Goal: Task Accomplishment & Management: Manage account settings

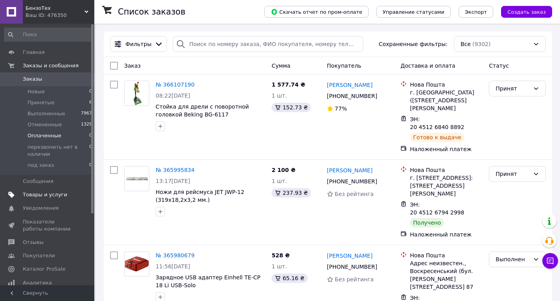
click at [53, 192] on span "Товары и услуги" at bounding box center [45, 194] width 44 height 7
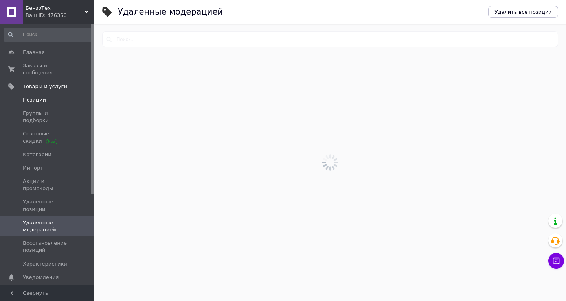
click at [28, 96] on span "Позиции" at bounding box center [34, 99] width 23 height 7
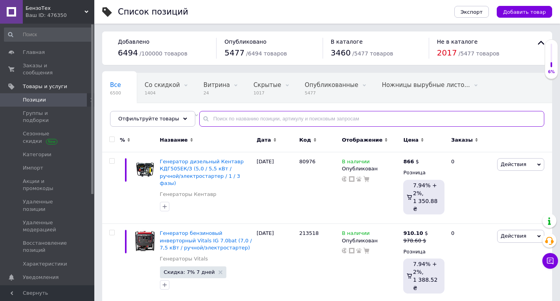
paste input "600741000"
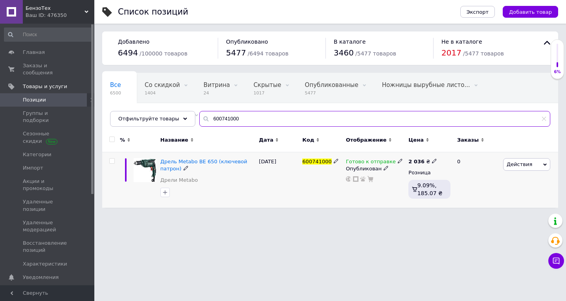
type input "600741000"
click at [398, 161] on icon at bounding box center [400, 160] width 5 height 5
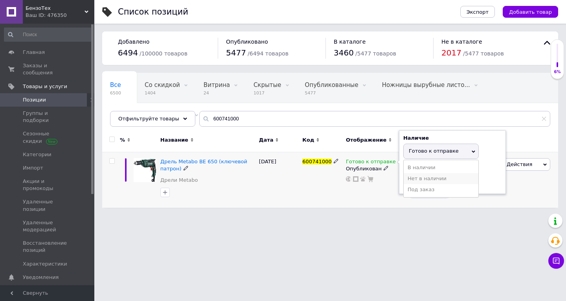
click at [409, 179] on li "Нет в наличии" at bounding box center [441, 178] width 75 height 11
click at [409, 179] on input at bounding box center [433, 182] width 60 height 16
click at [345, 196] on div "Готово к отправке Наличие Нет в наличии В наличии Под заказ Готово к отправке О…" at bounding box center [375, 179] width 63 height 55
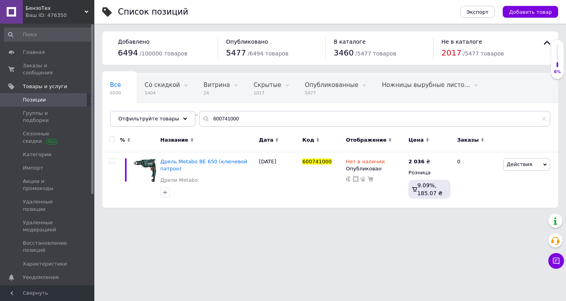
click at [552, 256] on button "Чат с покупателем" at bounding box center [557, 261] width 16 height 16
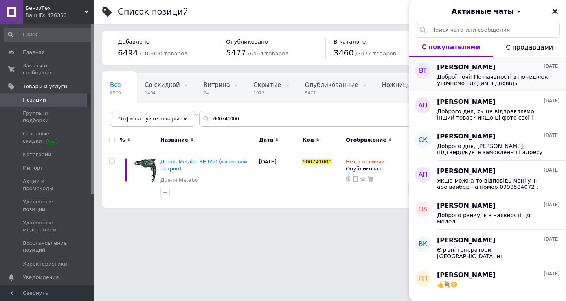
click at [480, 69] on span "Володимир Турчин" at bounding box center [466, 67] width 59 height 9
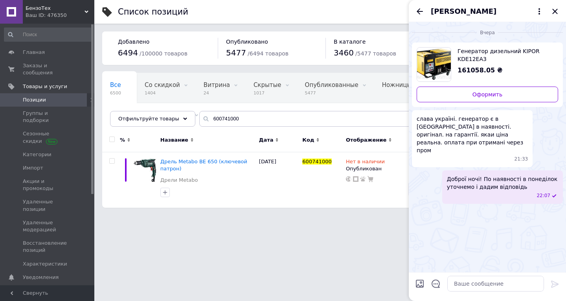
click at [446, 15] on span "Володимир Турчин" at bounding box center [464, 11] width 66 height 10
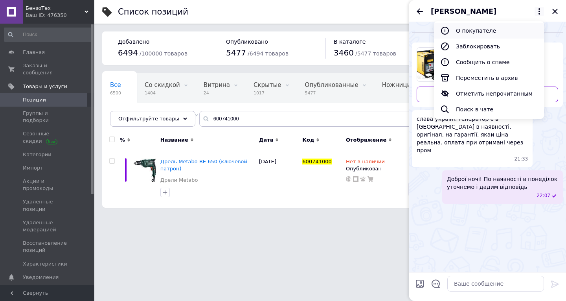
click at [463, 34] on button "О покупателе" at bounding box center [489, 31] width 110 height 16
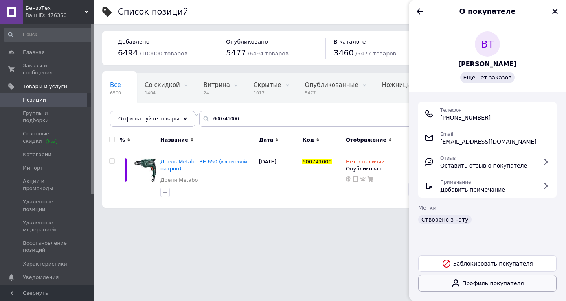
click at [485, 283] on link "Профиль покупателя" at bounding box center [487, 283] width 138 height 17
click at [420, 11] on icon "Назад" at bounding box center [420, 11] width 6 height 6
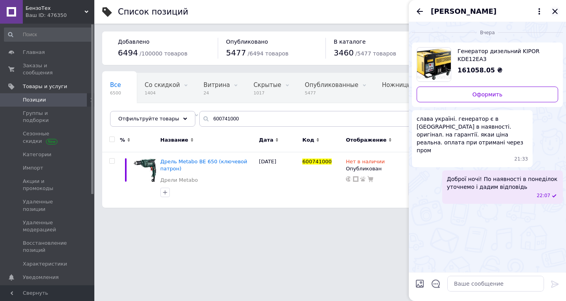
click at [554, 12] on icon "Закрыть" at bounding box center [555, 11] width 9 height 9
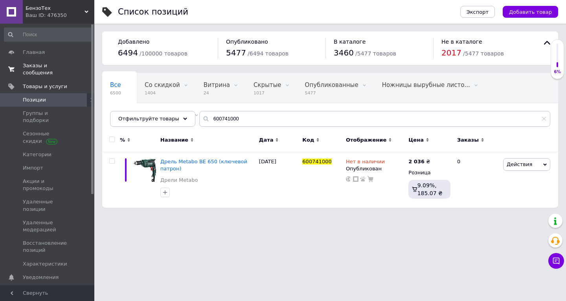
click at [61, 63] on span "Заказы и сообщения" at bounding box center [48, 69] width 50 height 14
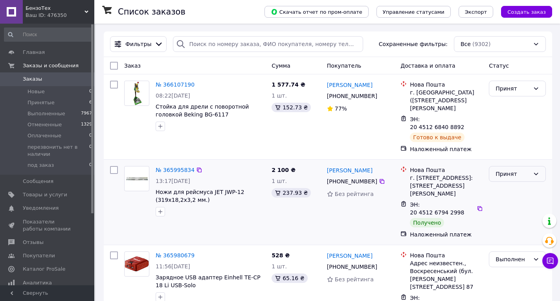
click at [503, 169] on div "Принят" at bounding box center [513, 173] width 34 height 9
click at [503, 185] on li "Выполнен" at bounding box center [518, 183] width 56 height 14
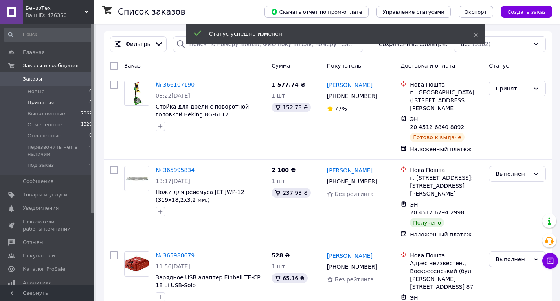
click at [41, 103] on span "Принятые" at bounding box center [41, 102] width 27 height 7
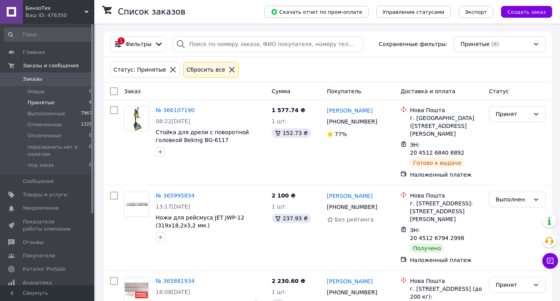
click at [228, 70] on icon at bounding box center [231, 69] width 7 height 7
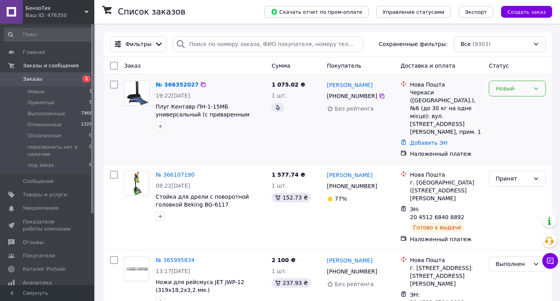
click at [512, 90] on div "Новый" at bounding box center [513, 88] width 34 height 9
click at [505, 104] on li "Принят" at bounding box center [518, 106] width 56 height 14
click at [181, 87] on link "№ 366352027" at bounding box center [175, 84] width 39 height 6
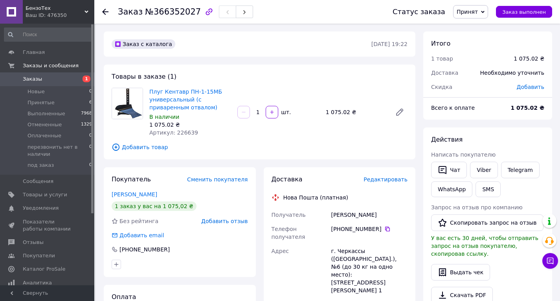
click at [182, 132] on span "Артикул: 226639" at bounding box center [173, 132] width 49 height 6
copy span "226639"
click at [385, 230] on icon at bounding box center [388, 229] width 6 height 6
click at [104, 12] on use at bounding box center [105, 12] width 6 height 6
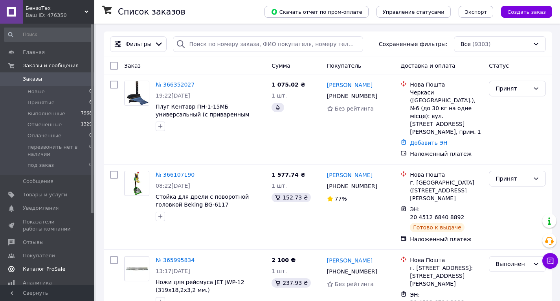
click at [39, 268] on span "Каталог ProSale" at bounding box center [44, 268] width 42 height 7
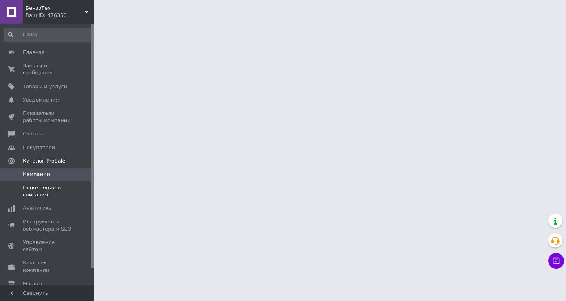
click at [36, 192] on link "Пополнения и списания" at bounding box center [48, 191] width 97 height 20
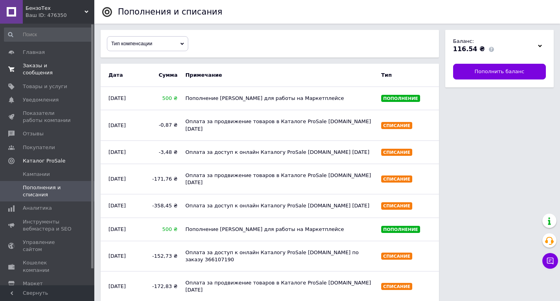
click at [35, 66] on span "Заказы и сообщения" at bounding box center [48, 69] width 50 height 14
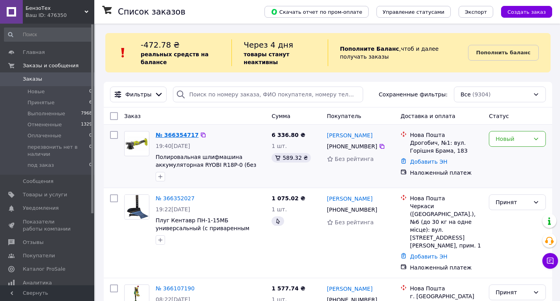
click at [181, 138] on link "№ 366354717" at bounding box center [177, 135] width 43 height 6
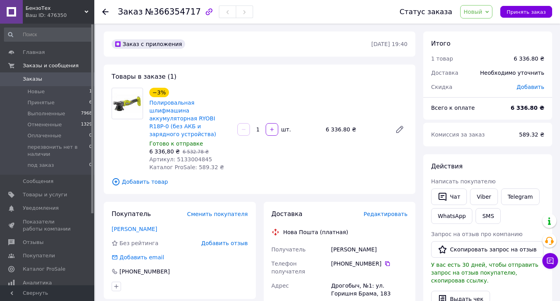
click at [185, 156] on span "Артикул: 5133004845" at bounding box center [180, 159] width 63 height 6
copy span "5133004845"
click at [470, 13] on span "Новый" at bounding box center [477, 11] width 33 height 13
click at [481, 25] on li "Принят" at bounding box center [502, 28] width 82 height 12
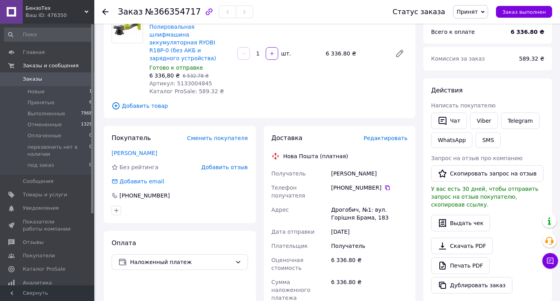
scroll to position [79, 0]
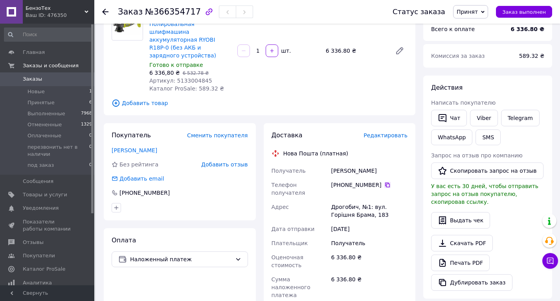
click at [385, 182] on icon at bounding box center [388, 185] width 6 height 6
click at [478, 13] on span "Принят" at bounding box center [467, 12] width 21 height 6
click at [476, 39] on li "Отменен" at bounding box center [495, 39] width 82 height 12
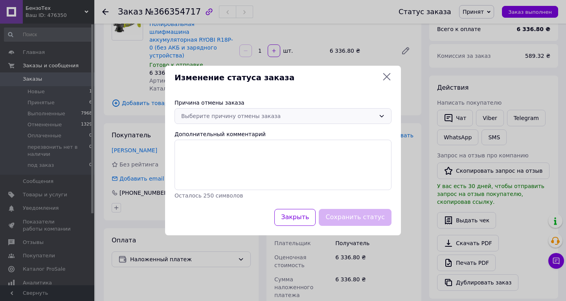
click at [204, 118] on div "Выберите причину отмены заказа" at bounding box center [278, 116] width 194 height 9
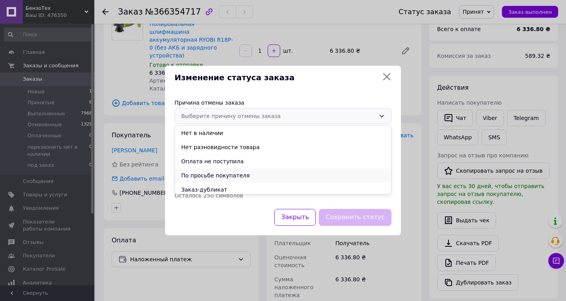
click at [211, 172] on li "По просьбе покупателя" at bounding box center [283, 175] width 216 height 14
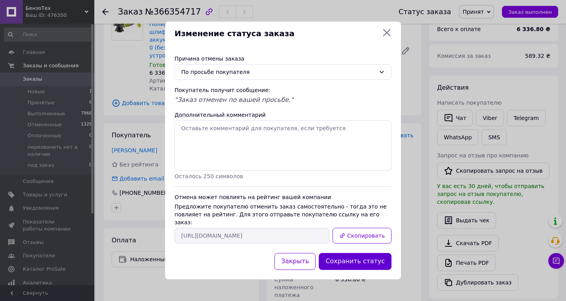
click at [358, 255] on button "Сохранить статус" at bounding box center [355, 261] width 73 height 17
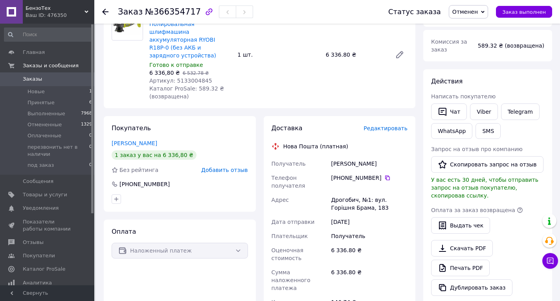
click at [105, 8] on div at bounding box center [105, 12] width 6 height 8
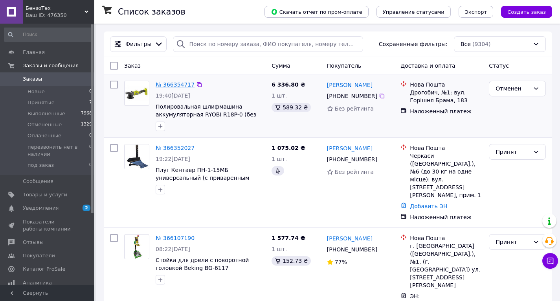
click at [178, 81] on link "№ 366354717" at bounding box center [175, 84] width 39 height 6
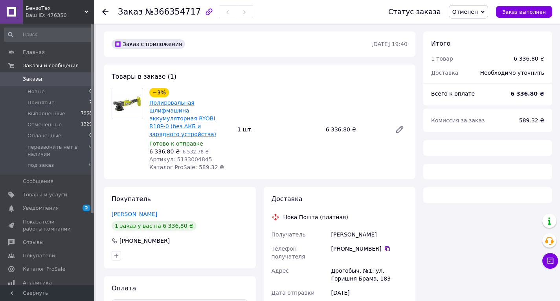
click at [178, 117] on link "Полировальная шлифмашина аккумуляторная RYOBI R18P-0 (без АКБ и зарядного устро…" at bounding box center [182, 118] width 67 height 38
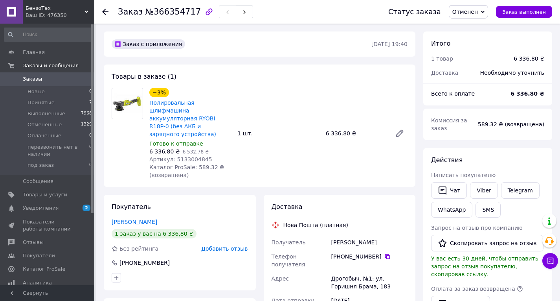
click at [107, 10] on div at bounding box center [110, 12] width 16 height 24
click at [107, 10] on icon at bounding box center [105, 12] width 6 height 6
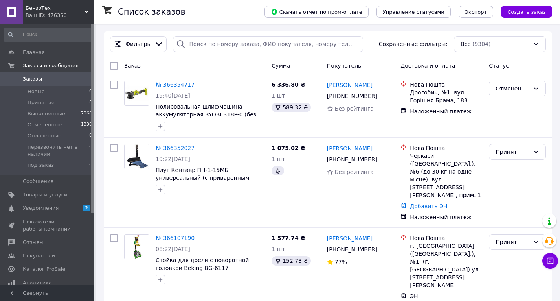
drag, startPoint x: 55, startPoint y: 207, endPoint x: 61, endPoint y: 207, distance: 5.9
click at [55, 207] on span "Уведомления" at bounding box center [48, 207] width 50 height 7
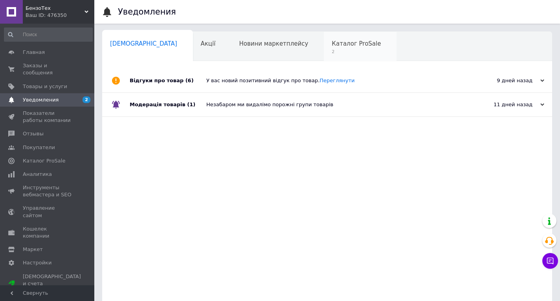
click at [324, 56] on div "Каталог ProSale 2" at bounding box center [360, 47] width 73 height 30
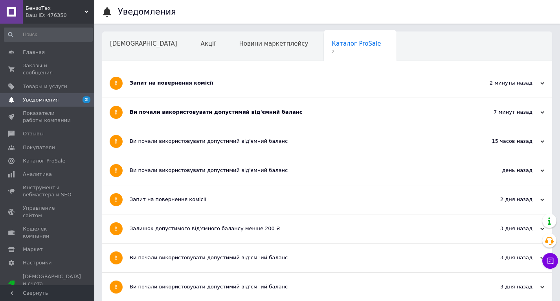
click at [306, 117] on div "Ви почали використовувати допустимий від'ємний баланс" at bounding box center [298, 112] width 336 height 29
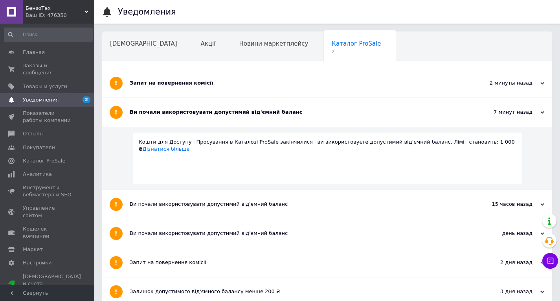
click at [304, 81] on div "Запит на повернення комісії" at bounding box center [298, 82] width 336 height 7
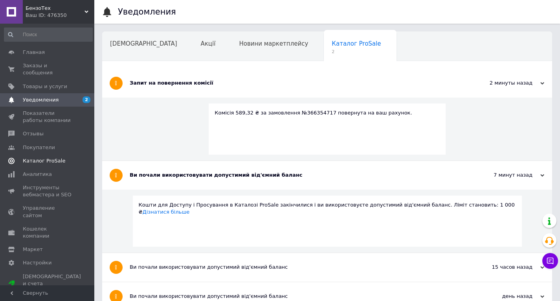
click at [44, 154] on link "Каталог ProSale" at bounding box center [48, 160] width 97 height 13
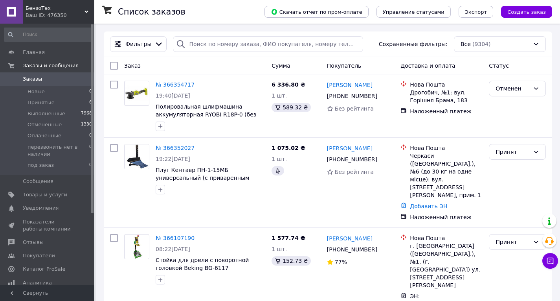
drag, startPoint x: 59, startPoint y: 239, endPoint x: 68, endPoint y: 239, distance: 9.1
click at [59, 239] on span "Отзывы" at bounding box center [48, 242] width 50 height 7
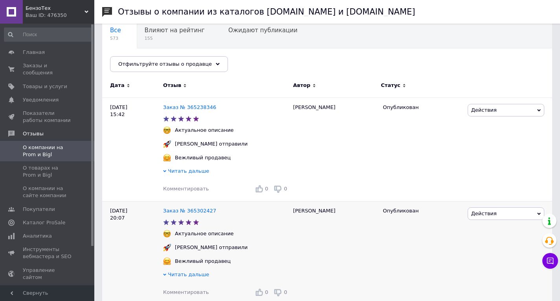
scroll to position [79, 0]
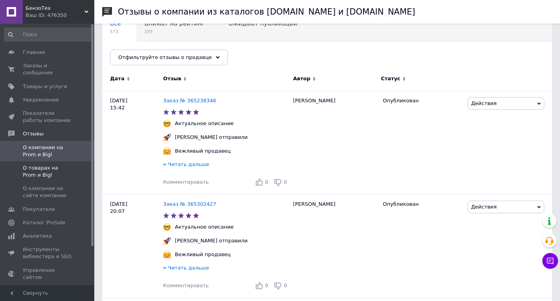
click at [30, 164] on span "О товарах на Prom и Bigl" at bounding box center [48, 171] width 50 height 14
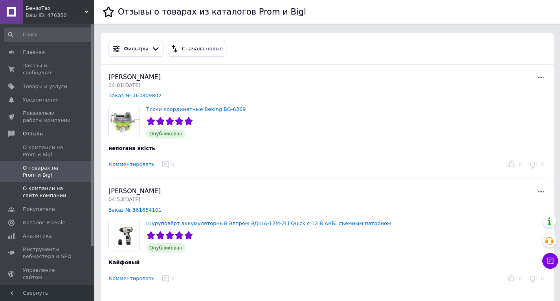
click at [28, 185] on span "О компании на сайте компании" at bounding box center [48, 192] width 50 height 14
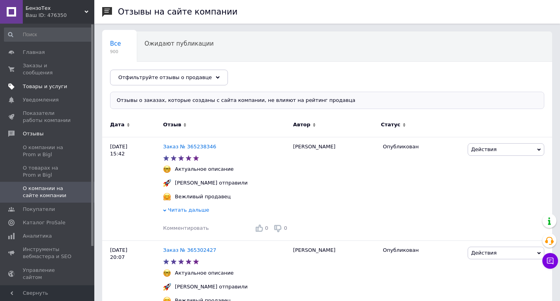
click at [55, 83] on span "Товары и услуги" at bounding box center [45, 86] width 44 height 7
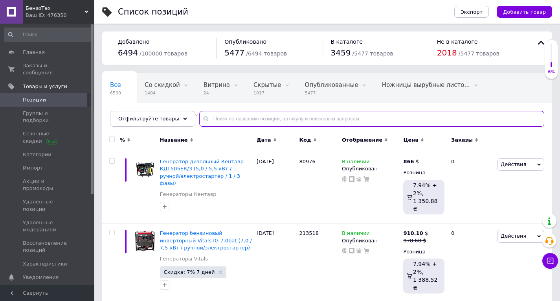
paste input "DWT LS06-280"
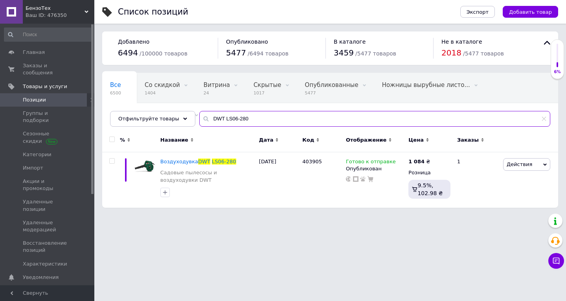
type input "DWT LS06-280"
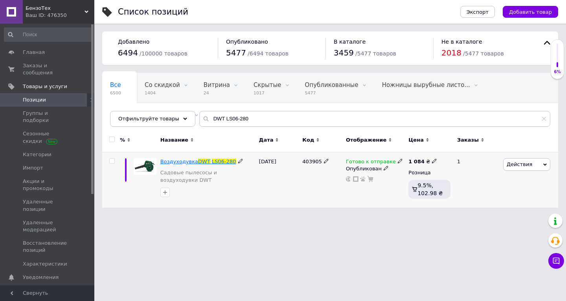
click at [188, 162] on span "Воздуходувка" at bounding box center [179, 161] width 38 height 6
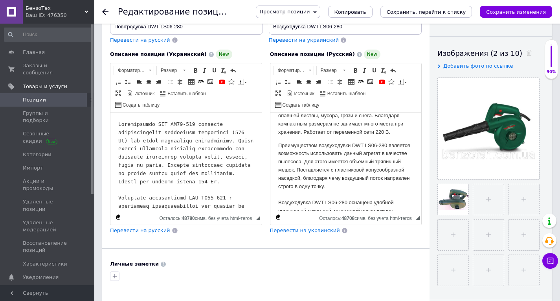
scroll to position [39, 0]
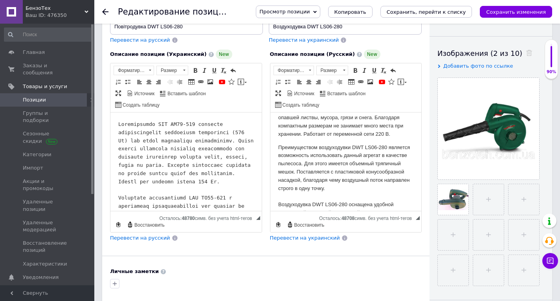
click at [349, 177] on p "Преимуществом воздуходувки DWT LS06-280 является возможность использовать данны…" at bounding box center [346, 201] width 136 height 114
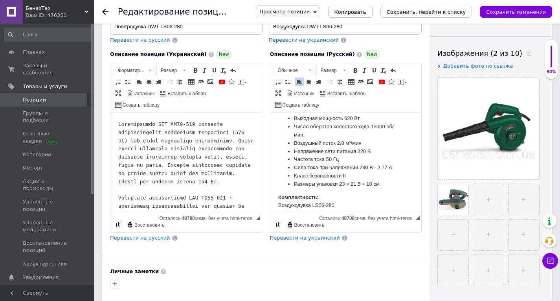
scroll to position [197, 0]
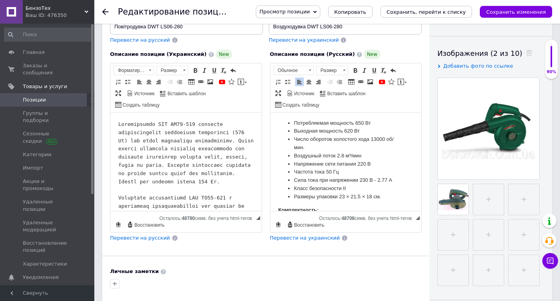
click at [302, 168] on li "Напряжение сети питания 220 В" at bounding box center [346, 164] width 104 height 8
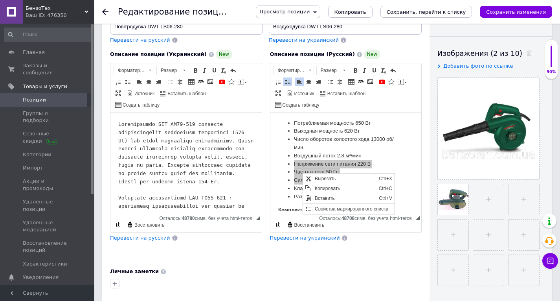
scroll to position [0, 0]
click at [311, 179] on span "Вырезать" at bounding box center [307, 178] width 9 height 9
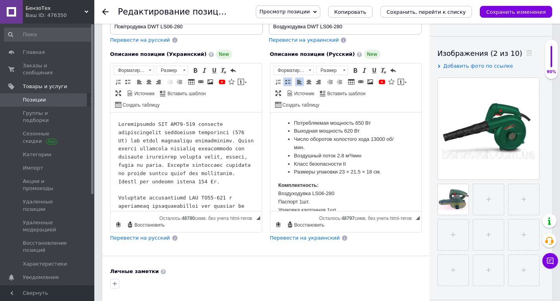
click at [374, 135] on li "Выходная мощность 620 Вт" at bounding box center [346, 131] width 104 height 8
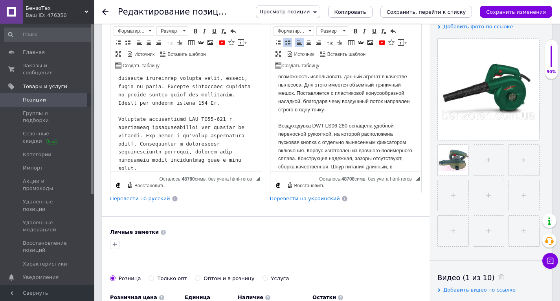
scroll to position [157, 0]
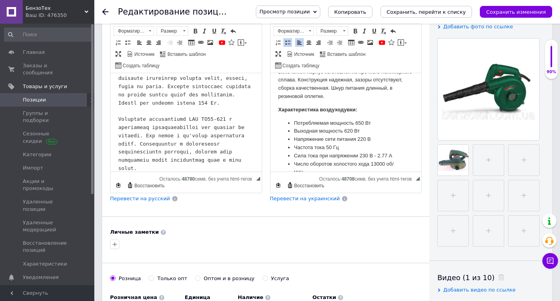
click at [284, 112] on strong "Характеристика воздуходувки:" at bounding box center [317, 110] width 79 height 6
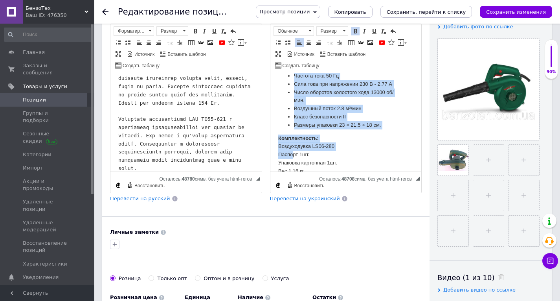
scroll to position [245, 0]
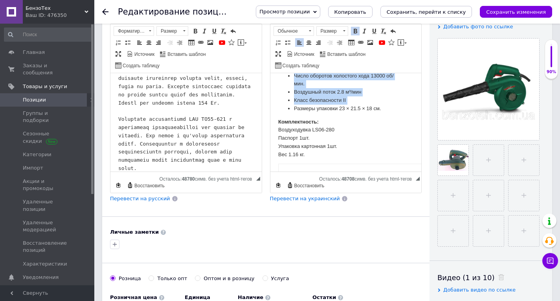
drag, startPoint x: 318, startPoint y: 116, endPoint x: 590, endPoint y: 190, distance: 281.5
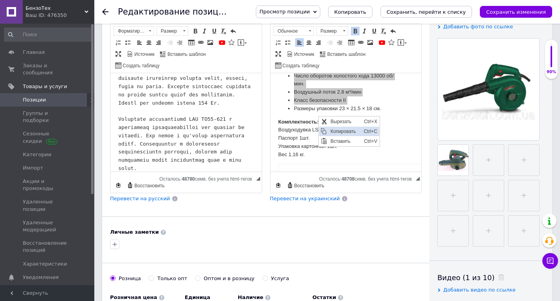
click at [337, 128] on span "Копировать" at bounding box center [344, 131] width 33 height 9
copy body "Характеристика воздуходувки: Потребляемая мощность 650 Вт Выходная мощность 620…"
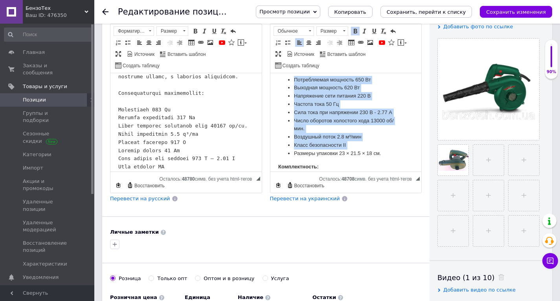
scroll to position [197, 0]
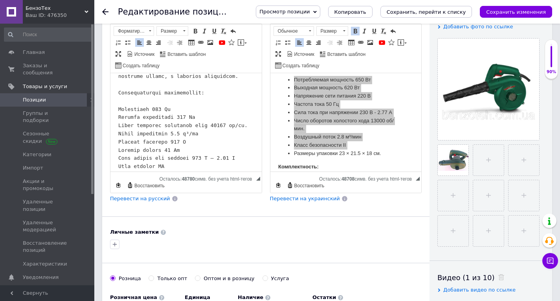
click at [141, 90] on pre "Визуальный текстовый редактор, BBFF2FBF-B78C-41CE-A687-DC0D19FE7E62" at bounding box center [186, 55] width 136 height 343
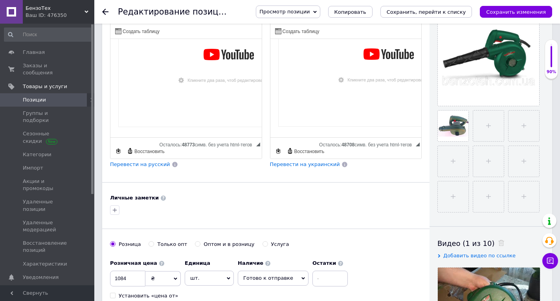
scroll to position [275, 0]
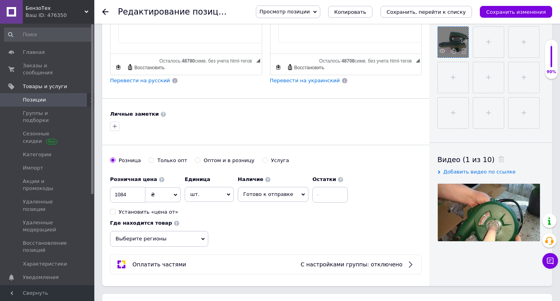
click at [458, 44] on div at bounding box center [453, 42] width 31 height 31
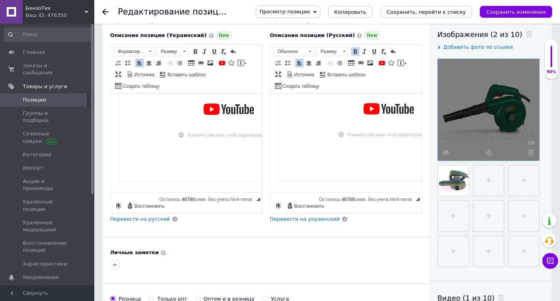
scroll to position [118, 0]
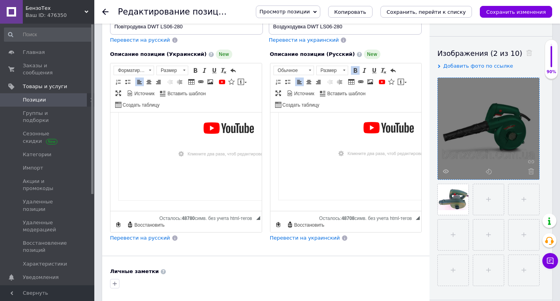
click at [465, 105] on div at bounding box center [488, 128] width 101 height 101
click at [443, 171] on icon at bounding box center [446, 171] width 6 height 6
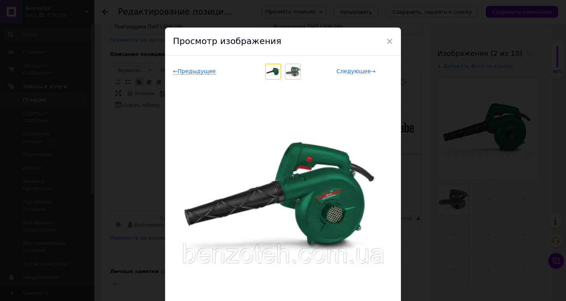
click at [353, 72] on span "Следующее →" at bounding box center [356, 71] width 39 height 7
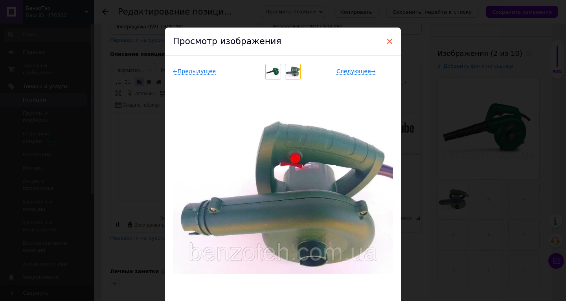
click at [386, 38] on span "×" at bounding box center [389, 41] width 7 height 13
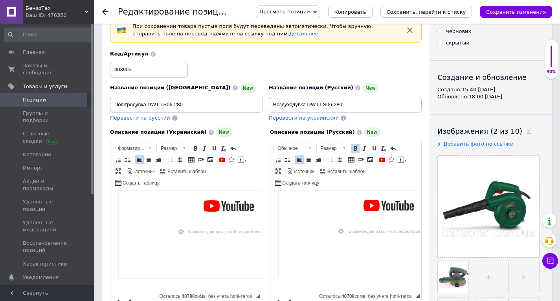
scroll to position [39, 0]
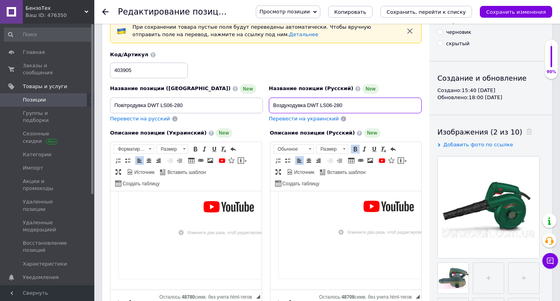
drag, startPoint x: 306, startPoint y: 105, endPoint x: 345, endPoint y: 104, distance: 39.3
click at [345, 104] on input "Воздуходувка DWT LS06-280" at bounding box center [345, 106] width 153 height 16
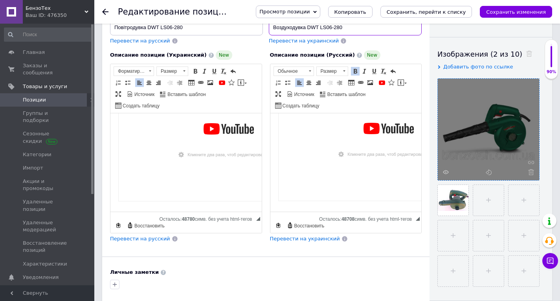
scroll to position [118, 0]
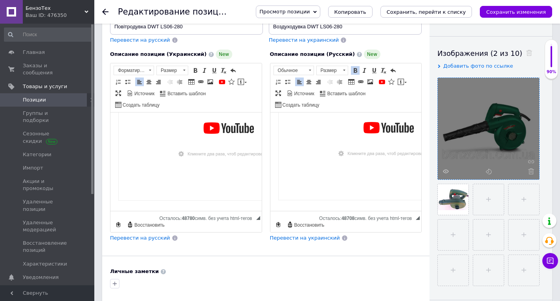
click at [532, 172] on icon at bounding box center [532, 171] width 6 height 6
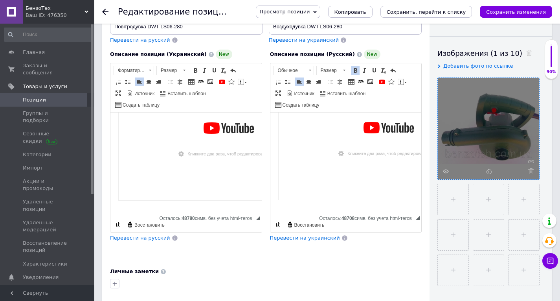
click at [532, 172] on use at bounding box center [532, 171] width 6 height 6
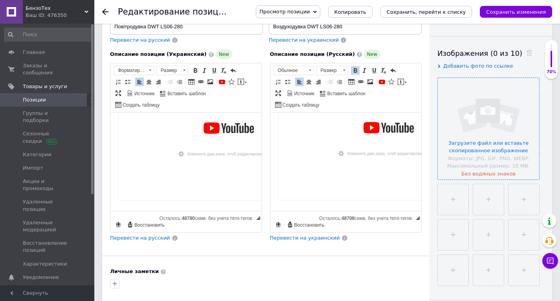
click at [479, 152] on input "file" at bounding box center [488, 128] width 101 height 101
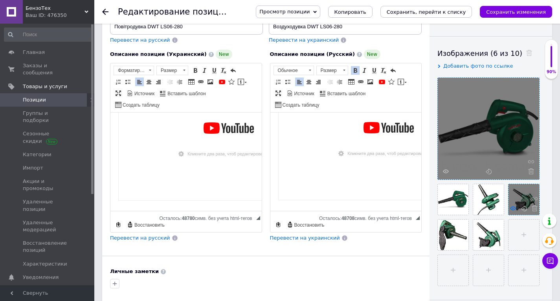
click at [514, 210] on icon at bounding box center [513, 208] width 6 height 6
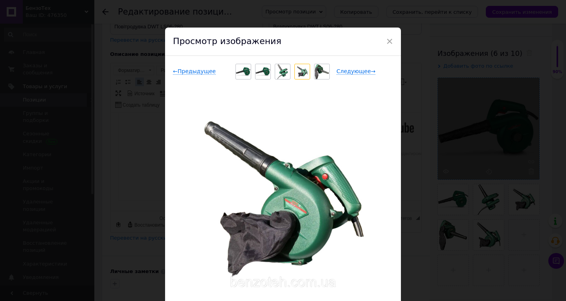
click at [241, 68] on img at bounding box center [243, 71] width 15 height 15
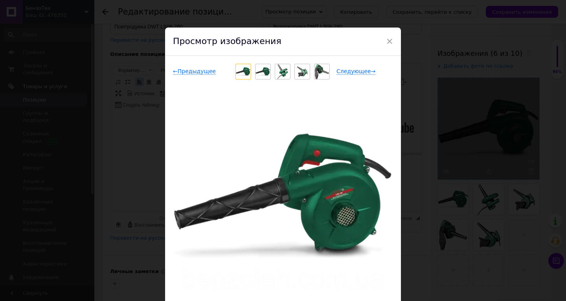
click at [262, 72] on img at bounding box center [263, 71] width 15 height 15
click at [278, 70] on img at bounding box center [282, 71] width 11 height 15
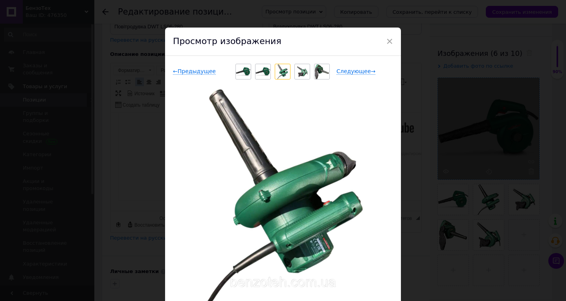
click at [298, 72] on img at bounding box center [302, 71] width 11 height 15
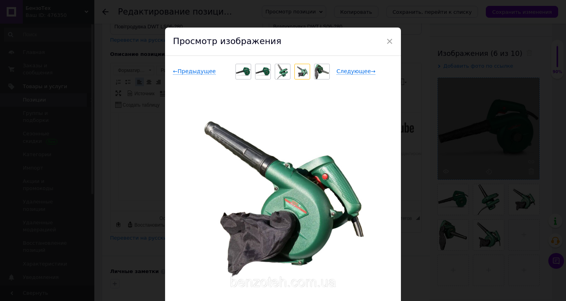
click at [318, 72] on img at bounding box center [322, 71] width 14 height 15
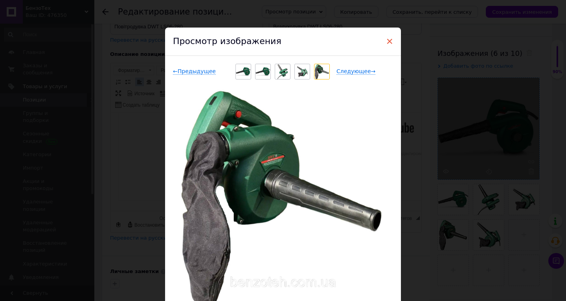
click at [387, 43] on span "×" at bounding box center [389, 41] width 7 height 13
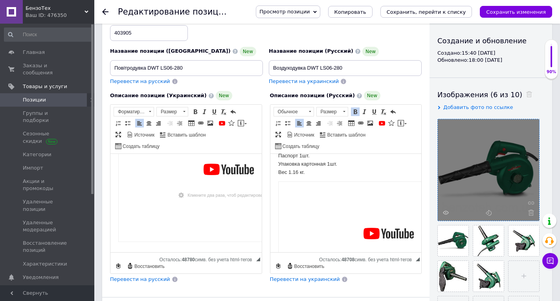
scroll to position [39, 0]
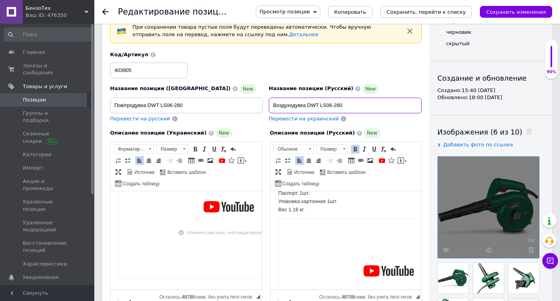
click at [308, 103] on input "Воздуходувка DWT LS06-280" at bounding box center [345, 106] width 153 height 16
click at [324, 104] on input "Воздуходувка-пылесос DWT LS06-280" at bounding box center [345, 106] width 153 height 16
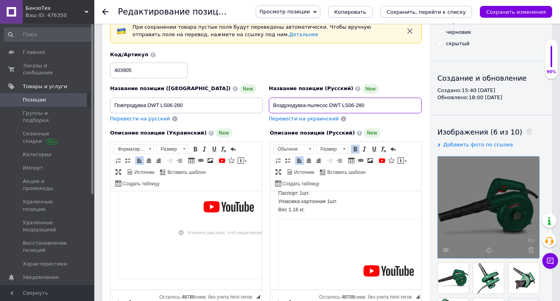
type input "Воздуходувка-пылесос DWT LS06-280"
click at [133, 101] on input "Повітродувка DWT LS06-280" at bounding box center [186, 106] width 153 height 16
paste input "-пилосос"
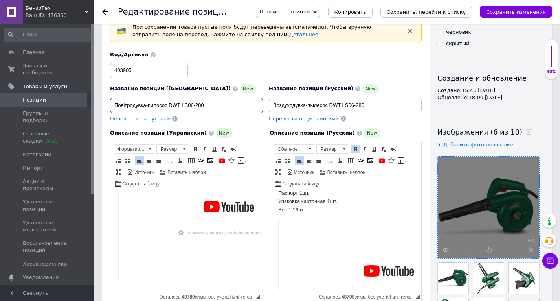
type input "Повітродувка-пилосос DWT LS06-280"
click at [282, 107] on input "Воздуходувка-пылесос DWT LS06-280" at bounding box center [345, 106] width 153 height 16
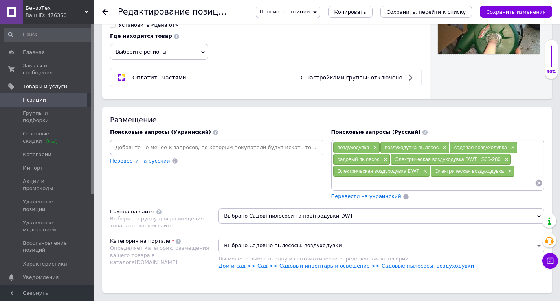
scroll to position [472, 0]
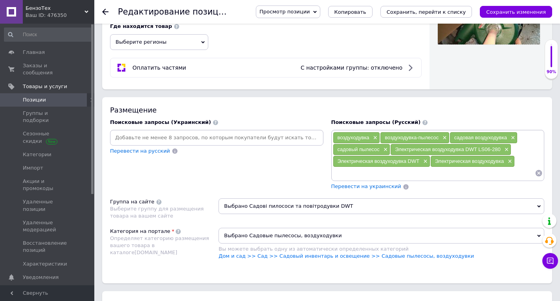
paste input "Воздуходувка-пылесос DWT LS06-280"
type input "Воздуходувка-пылесос DWT LS06-280"
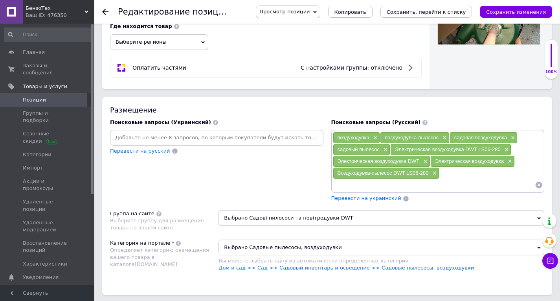
paste input "Воздуходувка-пылесос DWT LS06-280"
click at [433, 185] on input "Воздуходувка-пылесос DWT LS06-280" at bounding box center [434, 185] width 203 height 12
type input "Воздуходувка-пылесос DWT"
paste input "DWT LS06-280"
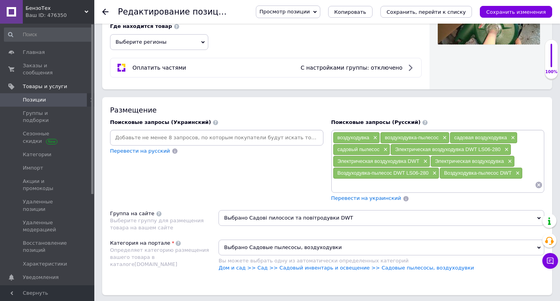
type input "DWT LS06-280"
paste input "Электрическая воздуходувка DWT LS06-280"
type input "Электрическая воздуходувка DWT LS06-280"
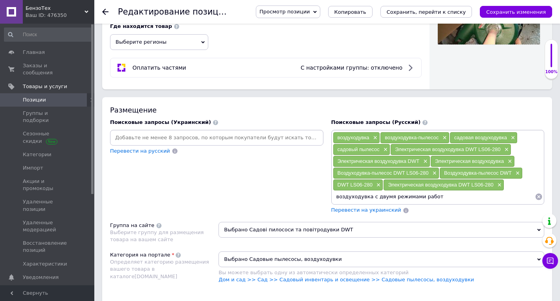
type input "воздуходувка с двумя режимами работы"
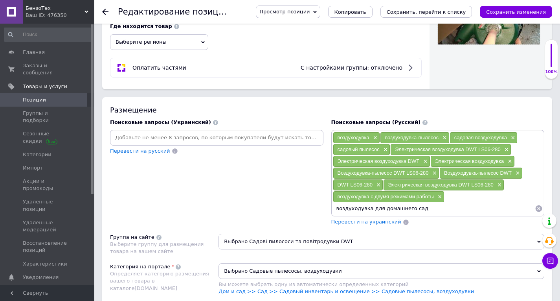
type input "воздуходувка для домашнего сада"
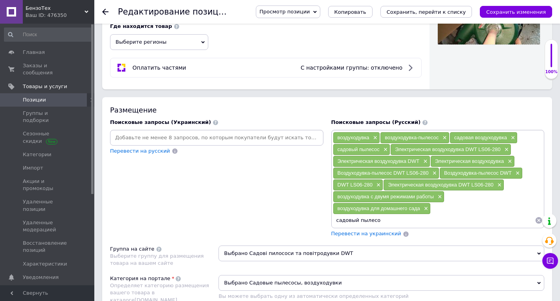
type input "садовый пылесос"
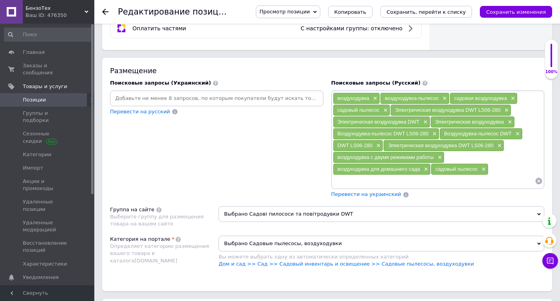
click at [365, 194] on span "Перевести на украинский" at bounding box center [367, 194] width 70 height 6
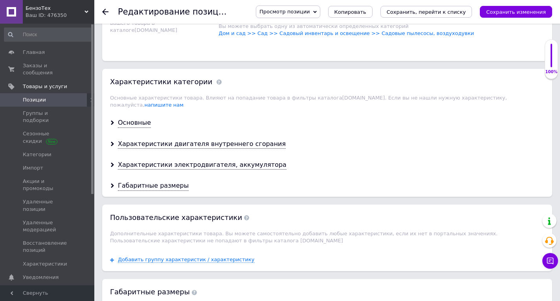
scroll to position [747, 0]
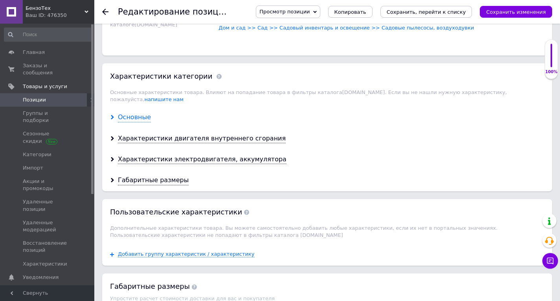
click at [140, 113] on div "Основные" at bounding box center [134, 117] width 33 height 9
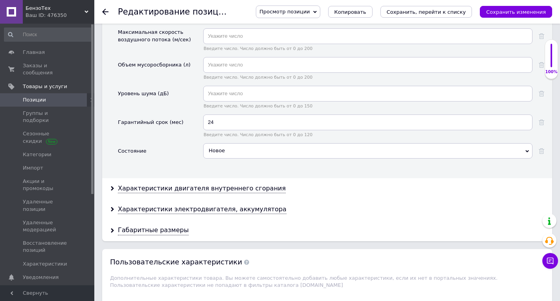
scroll to position [983, 0]
click at [237, 204] on div "Характеристики электродвигателя, аккумулятора" at bounding box center [202, 208] width 169 height 9
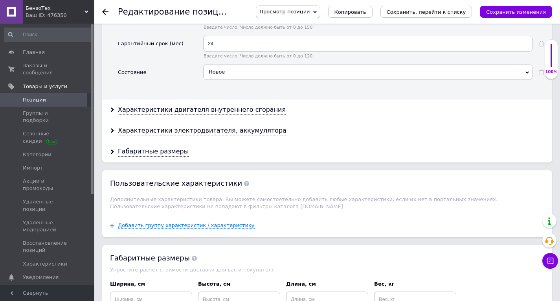
scroll to position [1062, 0]
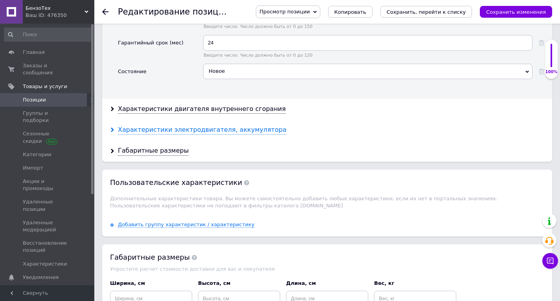
click at [220, 125] on div "Характеристики электродвигателя, аккумулятора" at bounding box center [202, 129] width 169 height 9
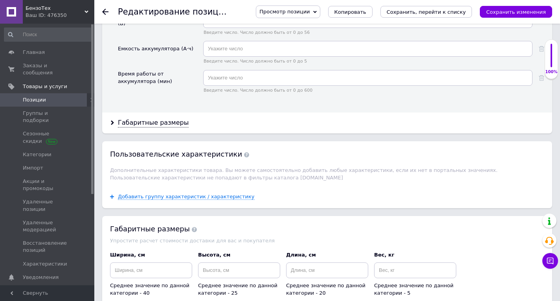
scroll to position [1298, 0]
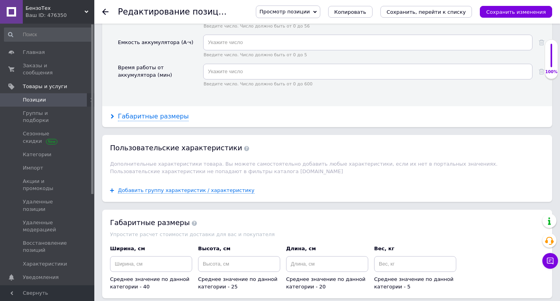
click at [166, 113] on div "Габаритные размеры" at bounding box center [153, 116] width 71 height 9
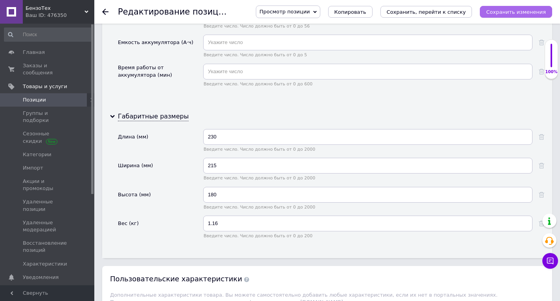
click at [506, 12] on icon "Сохранить изменения" at bounding box center [516, 12] width 60 height 6
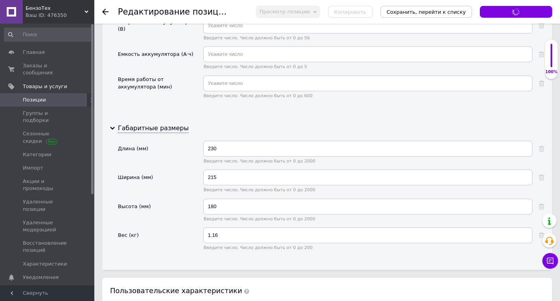
scroll to position [276, 0]
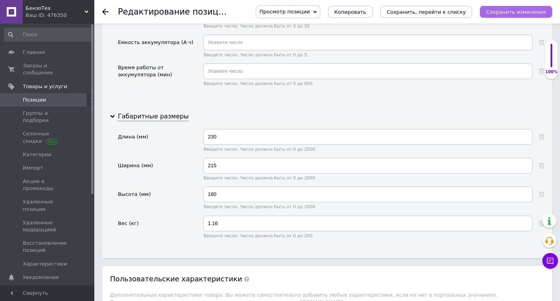
click at [511, 15] on icon "Сохранить изменения" at bounding box center [516, 12] width 60 height 6
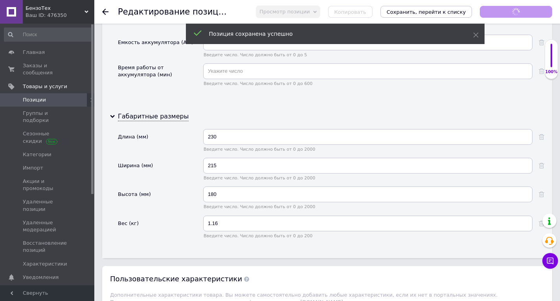
scroll to position [268, 0]
click at [105, 9] on use at bounding box center [105, 12] width 6 height 6
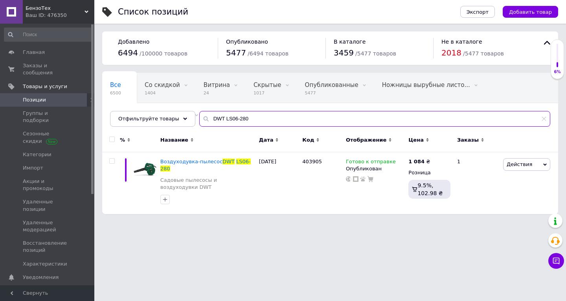
click at [234, 118] on input "DWT LS06-280" at bounding box center [374, 119] width 351 height 16
paste input "408368"
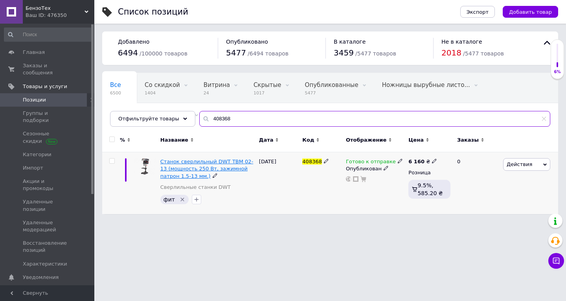
type input "408368"
click at [217, 168] on span "Станок сверлильный DWT TBM 02-13 (мощность 250 Вт, зажимной патрон 1.5-13 мм.)" at bounding box center [206, 168] width 93 height 20
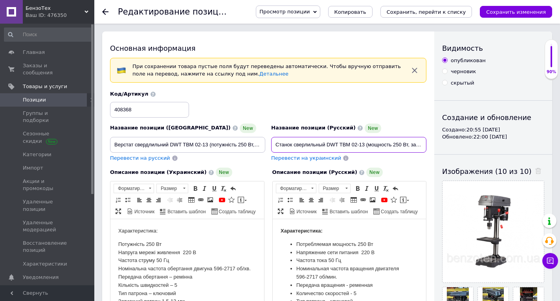
click at [330, 144] on input "Станок сверлильный DWT TBM 02-13 (мощность 250 Вт, зажимной патрон 1.5-13 мм.)" at bounding box center [348, 145] width 155 height 16
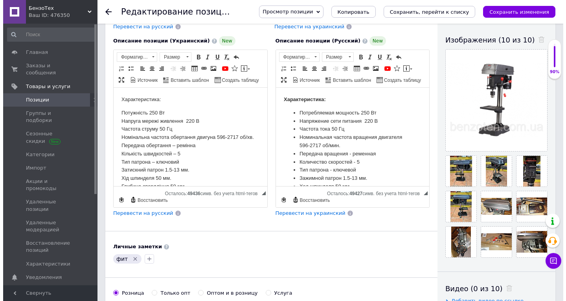
scroll to position [118, 0]
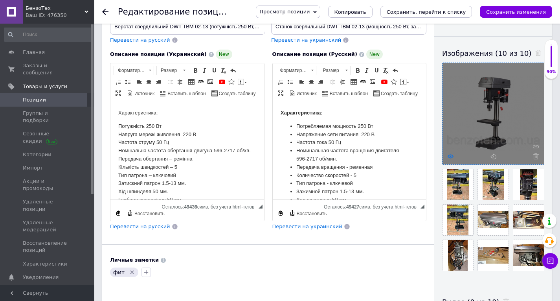
click at [453, 155] on icon at bounding box center [451, 156] width 6 height 6
click at [451, 157] on icon at bounding box center [451, 156] width 6 height 6
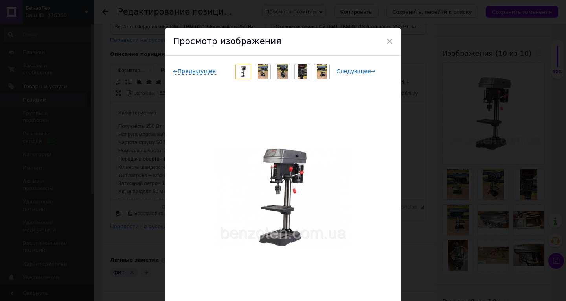
click at [352, 70] on span "Следующее →" at bounding box center [356, 71] width 39 height 7
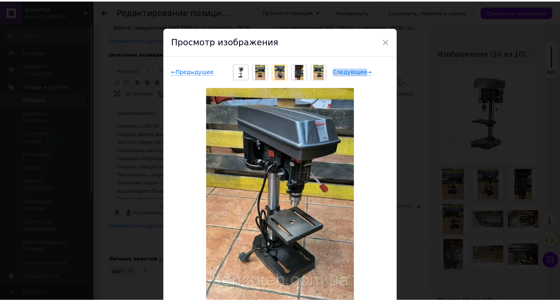
scroll to position [39, 0]
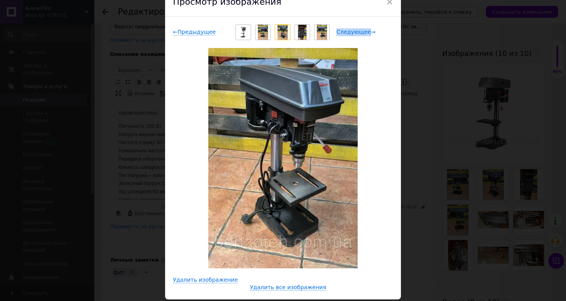
drag, startPoint x: 345, startPoint y: 29, endPoint x: 344, endPoint y: 34, distance: 4.4
click at [345, 29] on span "Следующее →" at bounding box center [356, 32] width 39 height 7
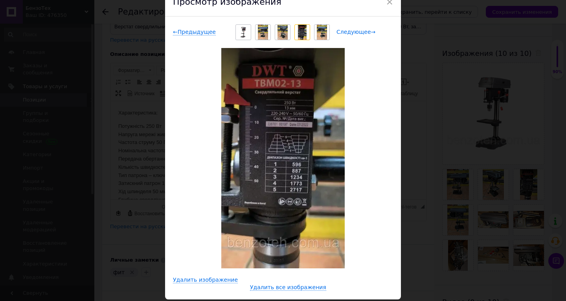
click at [348, 33] on span "Следующее →" at bounding box center [356, 32] width 39 height 7
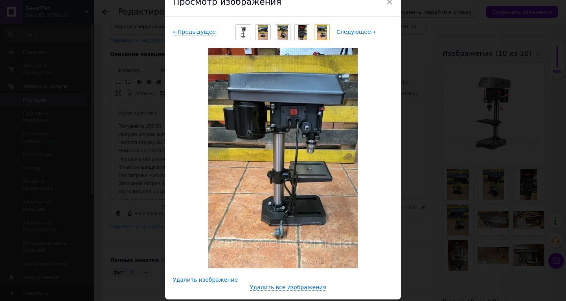
click at [344, 33] on span "Следующее →" at bounding box center [356, 32] width 39 height 7
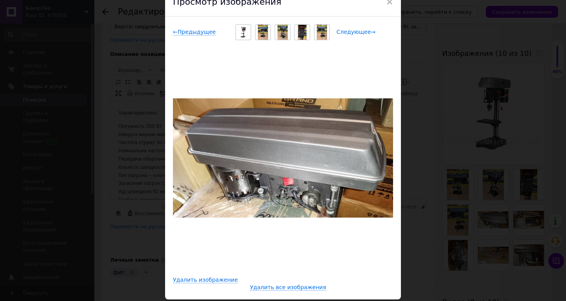
click at [345, 31] on span "Следующее →" at bounding box center [356, 32] width 39 height 7
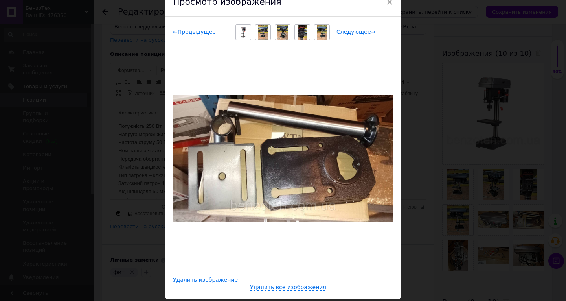
click at [346, 35] on span "Следующее →" at bounding box center [356, 32] width 39 height 7
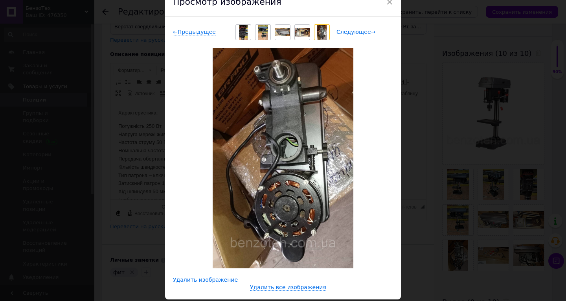
click at [348, 29] on span "Следующее →" at bounding box center [356, 32] width 39 height 7
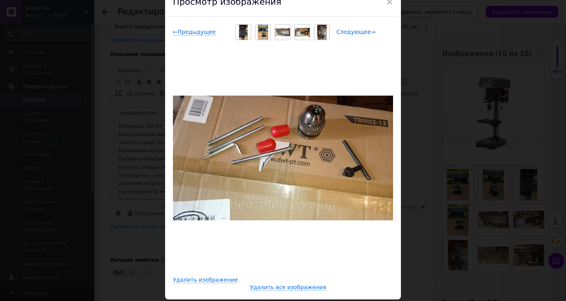
click at [357, 34] on span "Следующее →" at bounding box center [356, 32] width 39 height 7
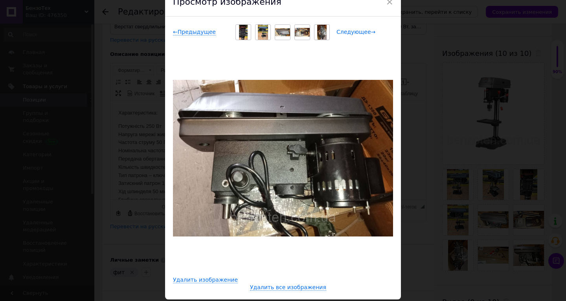
click at [351, 31] on span "Следующее →" at bounding box center [356, 32] width 39 height 7
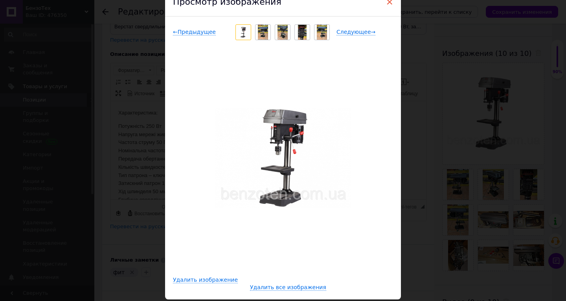
click at [388, 7] on span "×" at bounding box center [389, 1] width 7 height 13
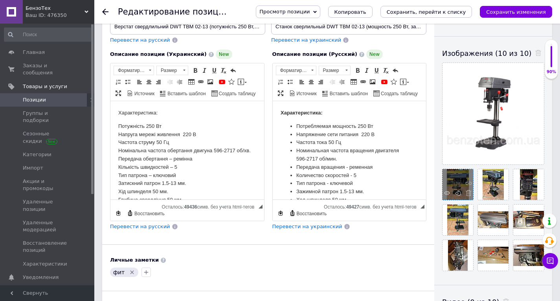
click at [450, 193] on div at bounding box center [458, 184] width 31 height 31
click at [447, 193] on use at bounding box center [447, 193] width 6 height 4
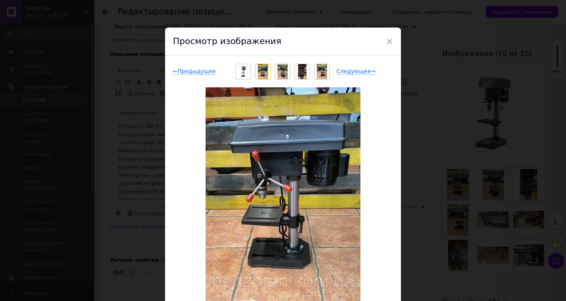
click at [391, 42] on span "×" at bounding box center [389, 41] width 7 height 13
click at [391, 42] on div "Перевести на украинский" at bounding box center [348, 40] width 155 height 7
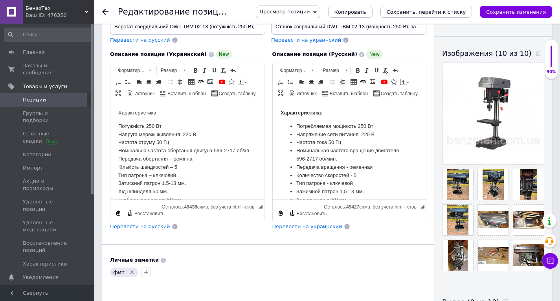
click at [324, 175] on li "Количество скоростей - 5" at bounding box center [349, 175] width 107 height 8
click at [337, 175] on li "Количество скоростей - 5" at bounding box center [349, 175] width 107 height 8
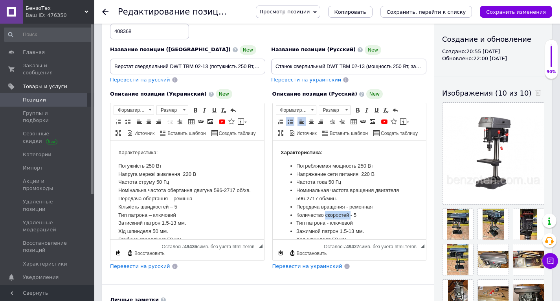
scroll to position [79, 0]
click at [356, 185] on li "Частота тока 50 Гц" at bounding box center [349, 182] width 107 height 8
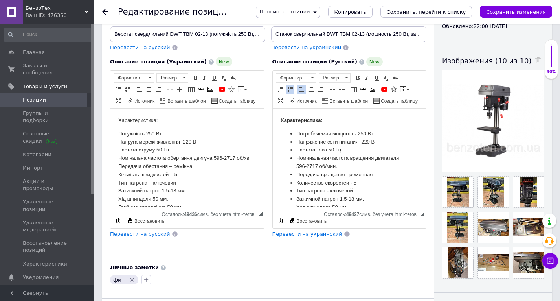
scroll to position [157, 0]
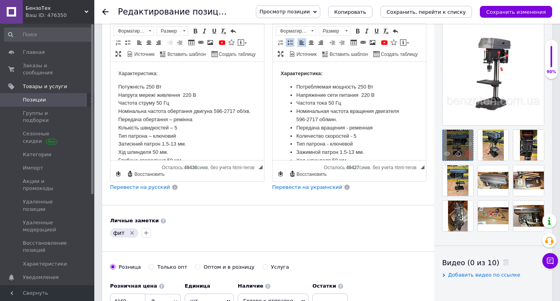
click at [468, 154] on icon at bounding box center [469, 154] width 6 height 6
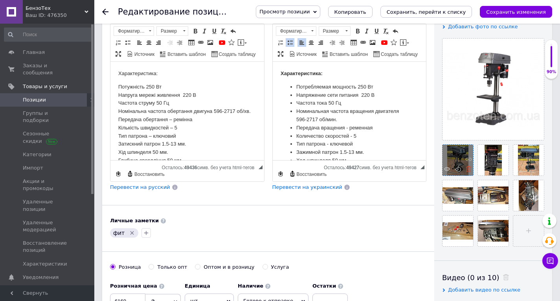
click at [468, 169] on use at bounding box center [469, 169] width 6 height 6
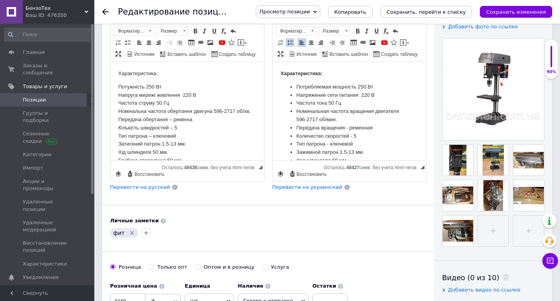
click at [0, 0] on use at bounding box center [0, 0] width 0 height 0
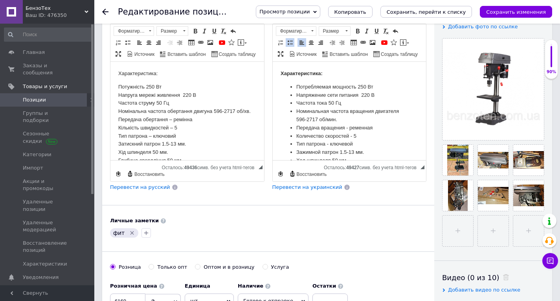
click at [0, 0] on use at bounding box center [0, 0] width 0 height 0
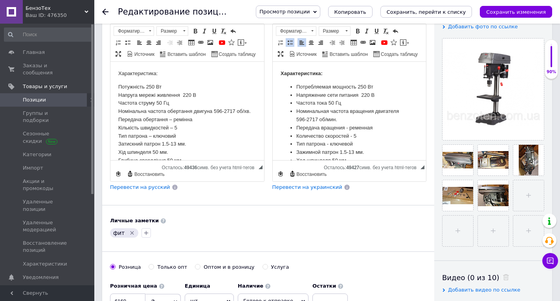
click at [0, 0] on use at bounding box center [0, 0] width 0 height 0
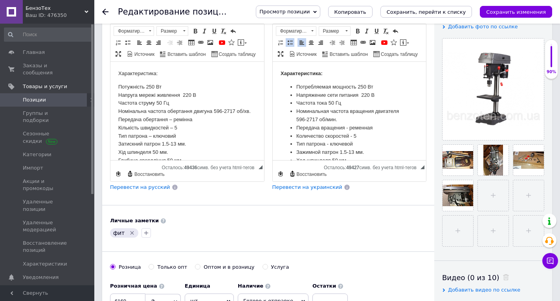
click at [0, 0] on use at bounding box center [0, 0] width 0 height 0
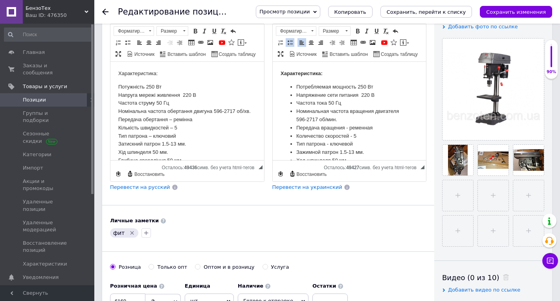
click at [0, 0] on use at bounding box center [0, 0] width 0 height 0
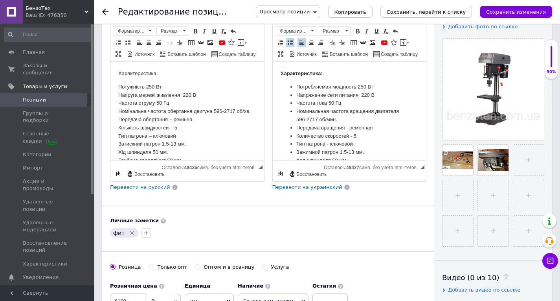
click at [0, 0] on use at bounding box center [0, 0] width 0 height 0
click at [461, 165] on input "file" at bounding box center [458, 160] width 31 height 31
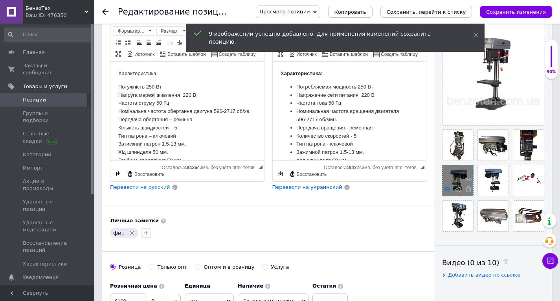
click at [447, 190] on icon at bounding box center [447, 189] width 6 height 6
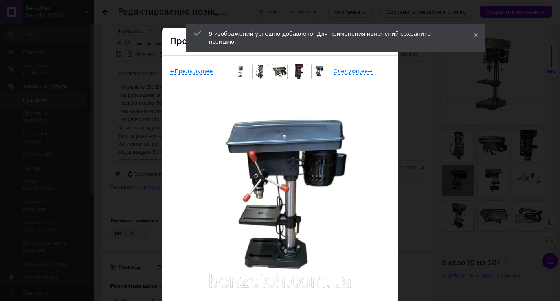
click at [447, 190] on div "× Просмотр изображения ← Предыдущее Следующее → Удалить изображение Удалить все…" at bounding box center [280, 150] width 560 height 301
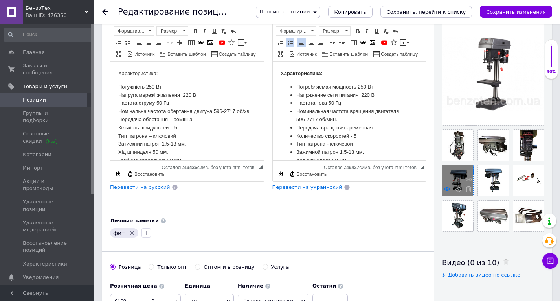
click at [449, 188] on use at bounding box center [447, 189] width 6 height 4
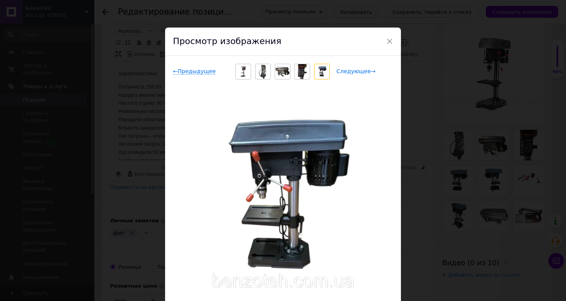
click at [357, 71] on span "Следующее →" at bounding box center [356, 71] width 39 height 7
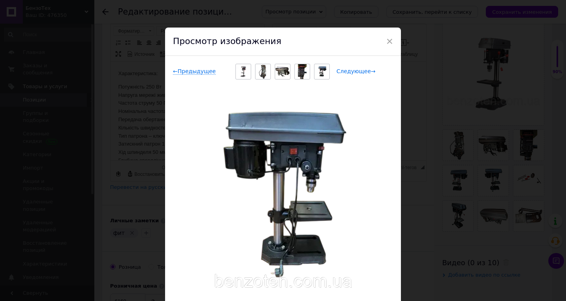
click at [359, 72] on span "Следующее →" at bounding box center [356, 71] width 39 height 7
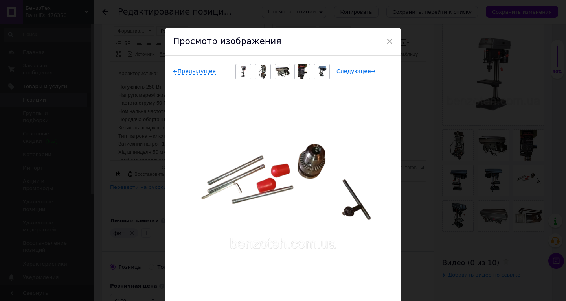
click at [354, 74] on span "Следующее →" at bounding box center [356, 71] width 39 height 7
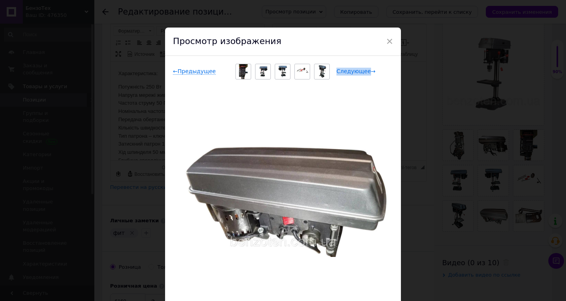
click at [353, 73] on span "Следующее →" at bounding box center [356, 71] width 39 height 7
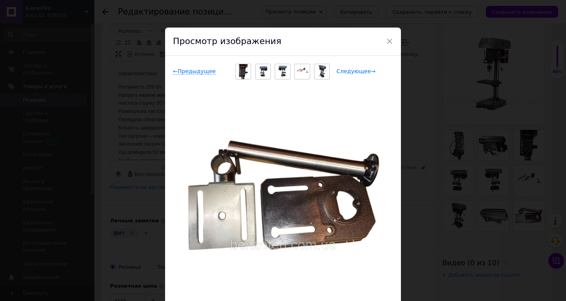
click at [353, 73] on span "Следующее →" at bounding box center [356, 71] width 39 height 7
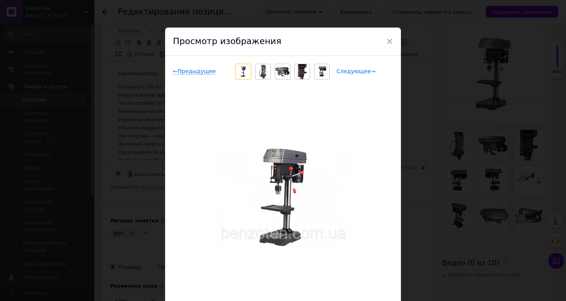
click at [353, 73] on span "Следующее →" at bounding box center [356, 71] width 39 height 7
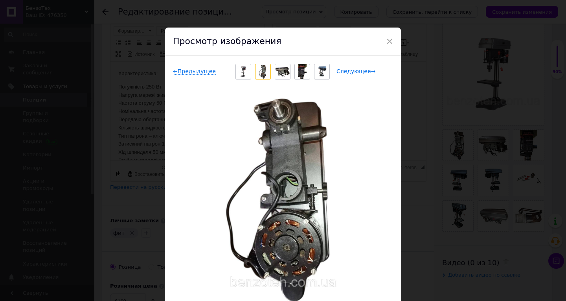
click at [353, 73] on span "Следующее →" at bounding box center [356, 71] width 39 height 7
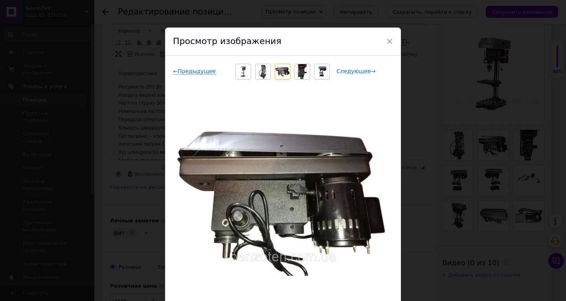
click at [353, 73] on span "Следующее →" at bounding box center [356, 71] width 39 height 7
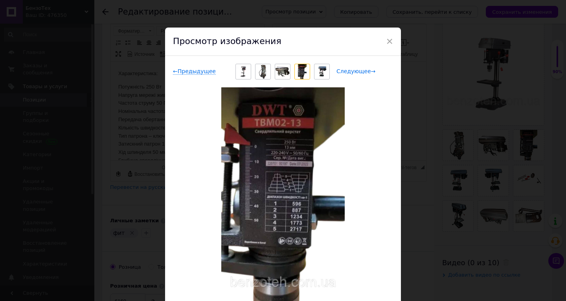
click at [353, 73] on span "Следующее →" at bounding box center [356, 71] width 39 height 7
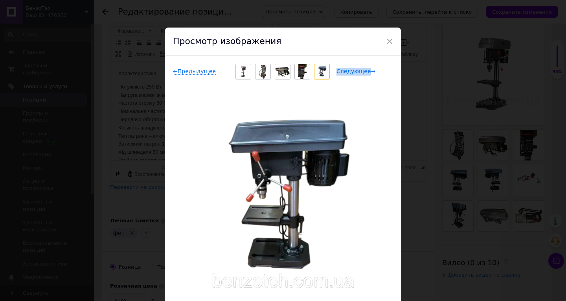
click at [353, 73] on span "Следующее →" at bounding box center [356, 71] width 39 height 7
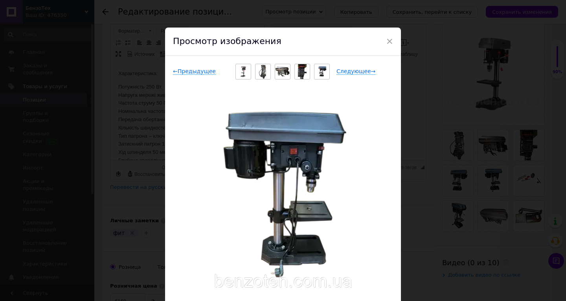
click at [388, 43] on span "×" at bounding box center [389, 41] width 7 height 13
click at [388, 43] on link "YouTube" at bounding box center [384, 42] width 9 height 9
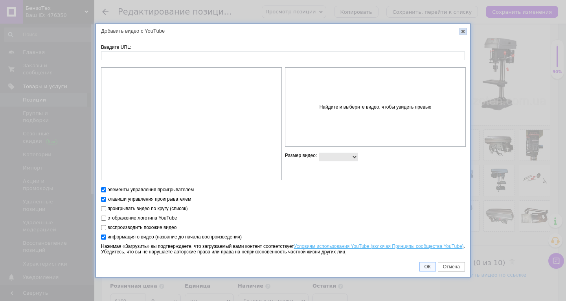
click at [464, 35] on link "X" at bounding box center [463, 31] width 7 height 7
click at [462, 31] on link "X" at bounding box center [463, 31] width 7 height 7
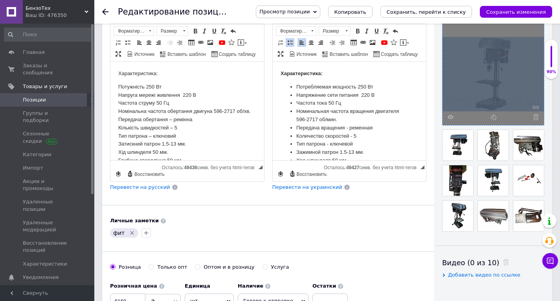
click at [483, 116] on div at bounding box center [493, 127] width 102 height 208
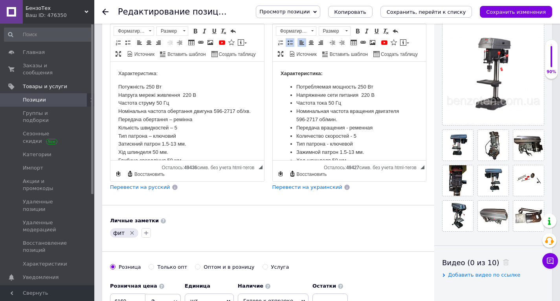
click at [413, 219] on div "Личные заметки" at bounding box center [268, 220] width 317 height 7
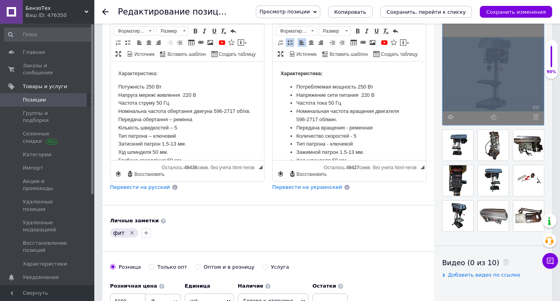
click at [484, 104] on div at bounding box center [493, 127] width 102 height 208
click at [485, 101] on div at bounding box center [493, 74] width 101 height 101
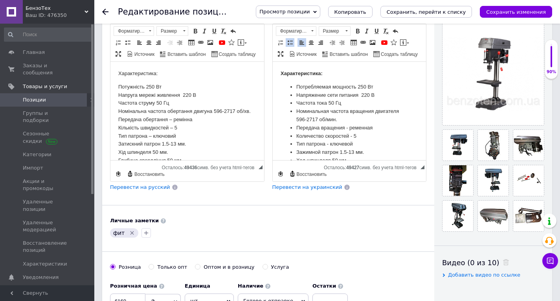
click at [424, 190] on div "Перевести на украинский" at bounding box center [350, 187] width 155 height 7
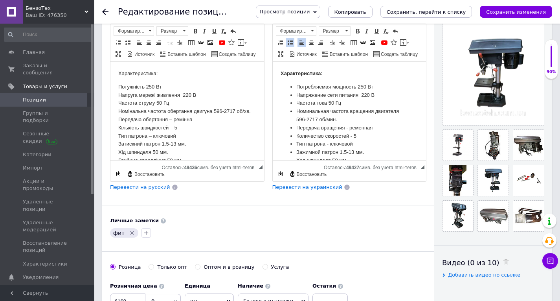
click at [409, 225] on div "Личные заметки фит" at bounding box center [268, 228] width 317 height 22
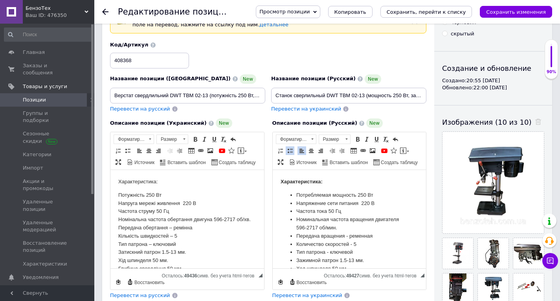
scroll to position [39, 0]
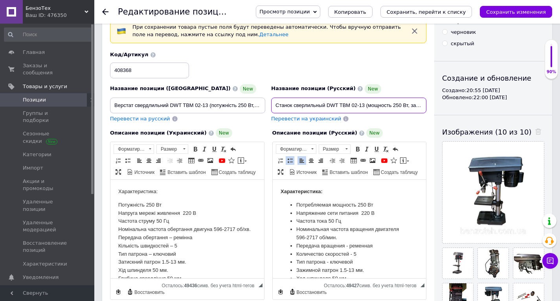
click at [368, 108] on input "Станок сверлильный DWT TBM 02-13 (мощность 250 Вт, зажимной патрон 1.5-13 мм.)" at bounding box center [348, 106] width 155 height 16
click at [377, 102] on input "Станок сверлильный DWT TBM 02-13 мощностью 250 Вт, зажимной патрон 1.5-13 мм.)" at bounding box center [348, 106] width 155 height 16
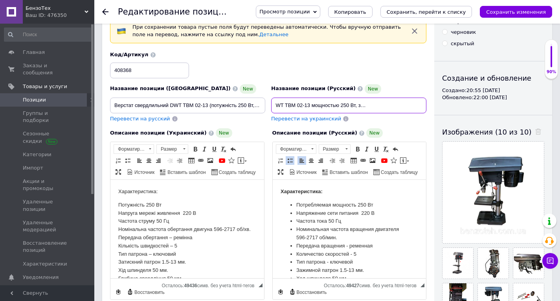
click at [360, 106] on input "Станок сверлильный DWT TBM 02-13 мощностью 250 Вт, зажимным патроном 1.5-13 мм.)" at bounding box center [348, 106] width 155 height 16
click at [361, 106] on input "Станок сверлильный DWT TBM 02-13 мощностью 250 Вт и зажимным патроном 1.5-13 мм." at bounding box center [348, 106] width 155 height 16
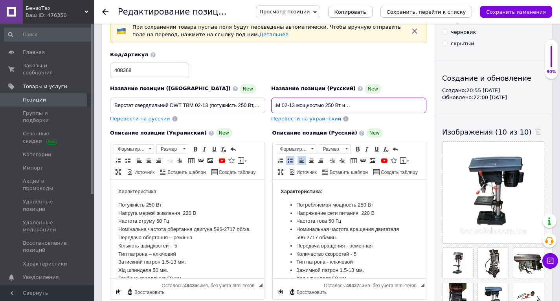
click at [361, 106] on input "Станок сверлильный DWT TBM 02-13 мощностью 250 Вт и зажимным патроном 1.5-13 мм." at bounding box center [348, 106] width 155 height 16
type input "Станок сверлильный DWT TBM 02-13 мощностью 250 Вт и зажимным патроном 1.5-13 мм."
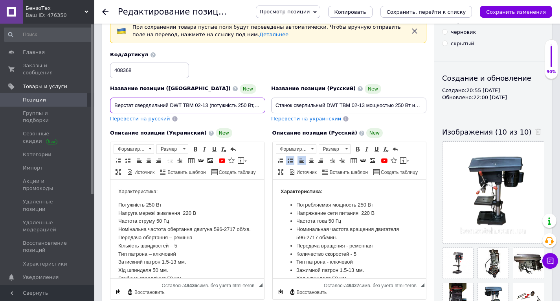
click at [129, 104] on input "Верстат свердлильний DWT TBM 02-13 (потужність 250 Вт, патрон затискний 1.5-13 …" at bounding box center [187, 106] width 155 height 16
click at [127, 104] on input "Верстат свердлильний DWT TBM 02-13 (потужність 250 Вт, патрон затискний 1.5-13 …" at bounding box center [187, 106] width 155 height 16
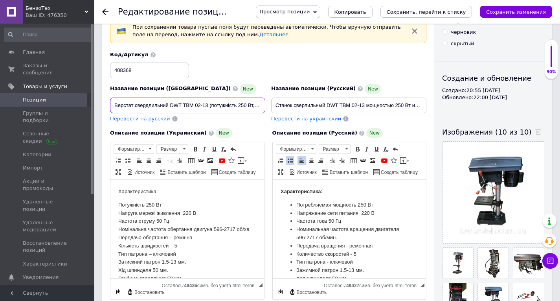
click at [127, 104] on input "Верстат свердлильний DWT TBM 02-13 (потужність 250 Вт, патрон затискний 1.5-13 …" at bounding box center [187, 106] width 155 height 16
paste input "потужністю 250 Вт та затискним патроном 1.5-13 мм."
type input "Верстат свердлильний DWT TBM 02-13 потужністю 250 Вт та затискним патроном 1.5-…"
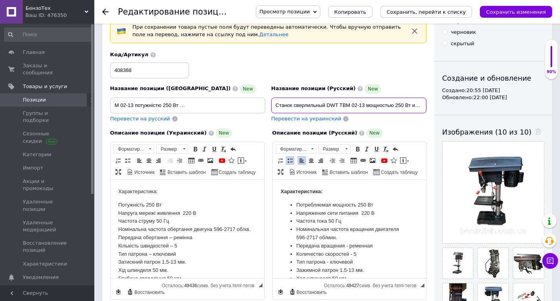
click at [299, 104] on input "Станок сверлильный DWT TBM 02-13 мощностью 250 Вт и зажимным патроном 1.5-13 мм." at bounding box center [348, 106] width 155 height 16
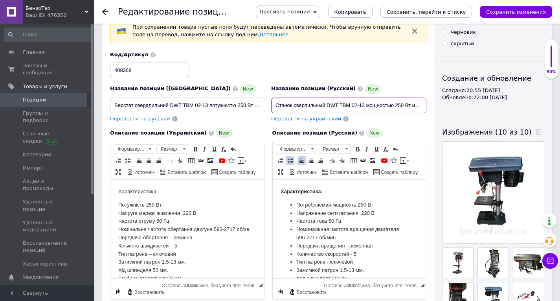
click at [299, 104] on input "Станок сверлильный DWT TBM 02-13 мощностью 250 Вт и зажимным патроном 1.5-13 мм." at bounding box center [348, 106] width 155 height 16
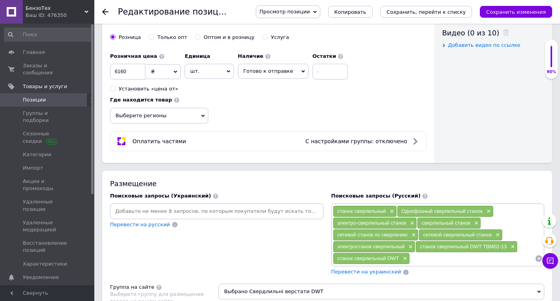
scroll to position [433, 0]
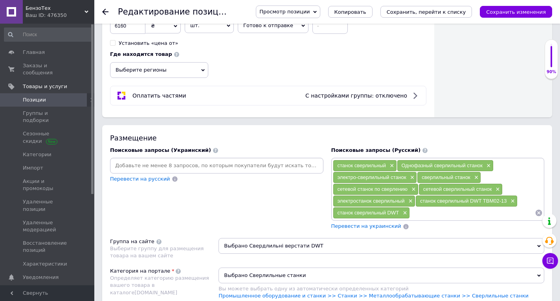
paste input "Станок сверлильный DWT TBM 02-13 мощностью 250 Вт и зажимным патроном 1.5-13 мм."
type input "Станок сверлильный DWT TBM 02-13 мощностью 250 Вт и зажимным патроном 1.5-13 мм."
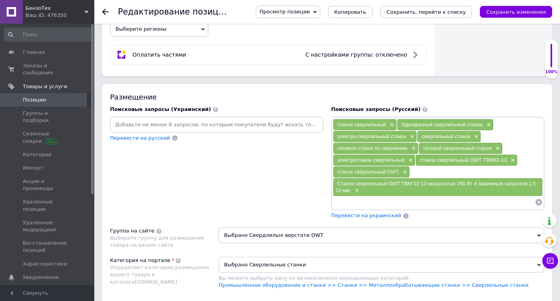
scroll to position [511, 0]
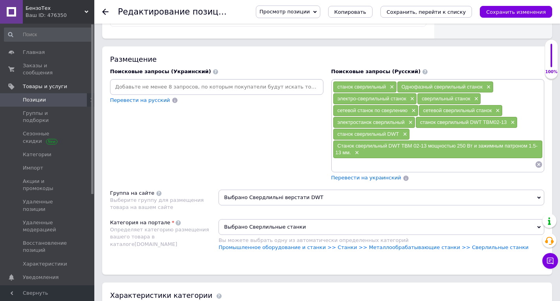
paste input "Станок сверлильный DWT TBM 02-13 мощностью 250 Вт и зажимным патроном 1.5-13 мм."
type input "Станок сверлильный DWT TBM 02-13 мощностью 250 Вт"
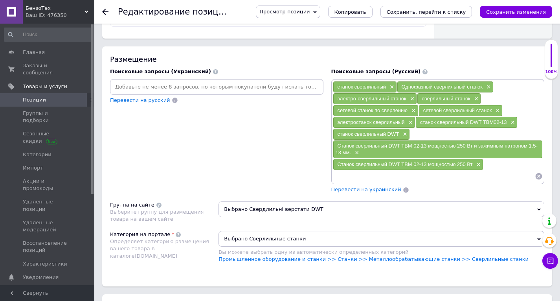
paste input "Станок сверлильный DWT TBM 02-13 мощностью 250 Вт и зажимным патроном 1.5-13 мм."
type input "Станок сверлильный DWT TBM 02-13с зажимным патроном 1.5-13 мм."
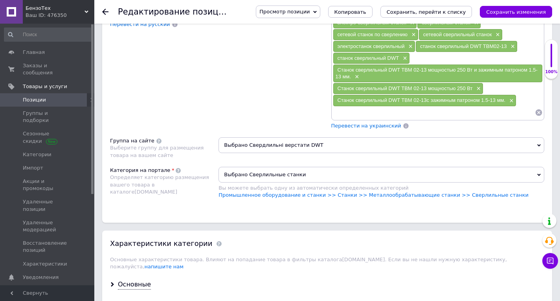
scroll to position [590, 0]
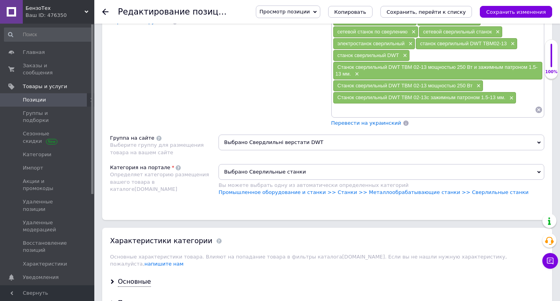
click at [302, 172] on span "Выбрано Сверлильные станки" at bounding box center [382, 172] width 326 height 16
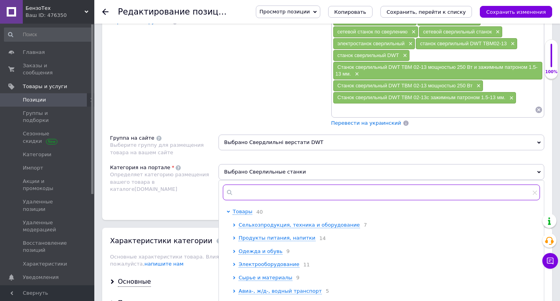
click at [286, 194] on input "text" at bounding box center [381, 192] width 317 height 16
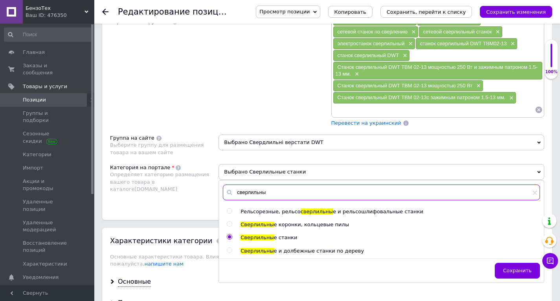
type input "сверлильны"
click at [299, 248] on span "е и долбежные станки по дереву" at bounding box center [319, 251] width 90 height 6
radio input "false"
radio input "true"
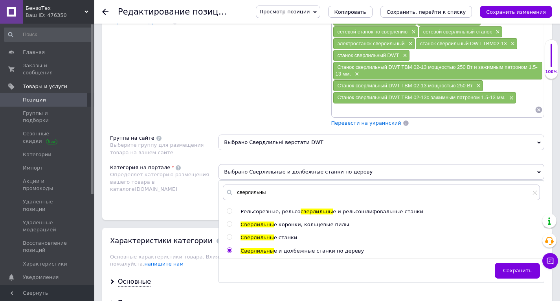
click at [361, 124] on span "Перевести на украинский" at bounding box center [367, 123] width 70 height 6
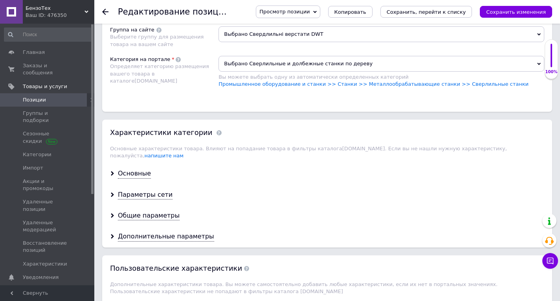
scroll to position [708, 0]
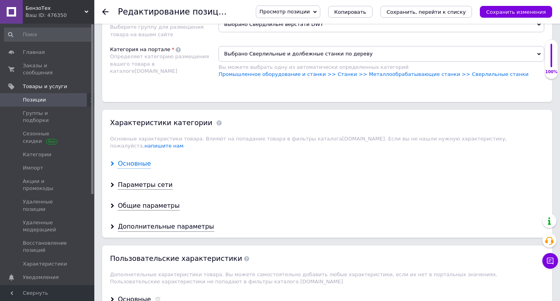
click at [137, 159] on div "Основные" at bounding box center [134, 163] width 33 height 9
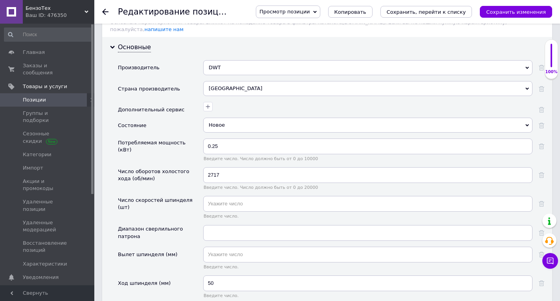
scroll to position [826, 0]
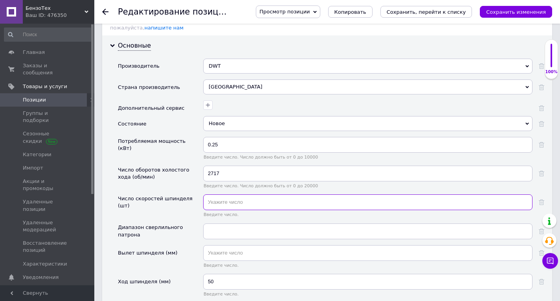
click at [226, 200] on input "text" at bounding box center [368, 202] width 330 height 16
type input "5"
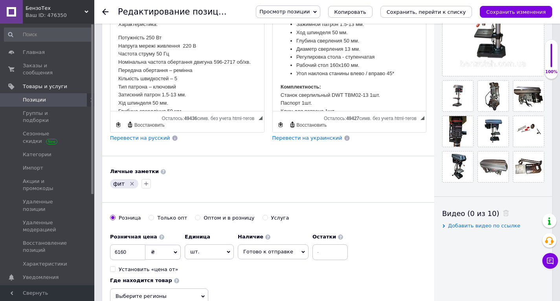
scroll to position [157, 0]
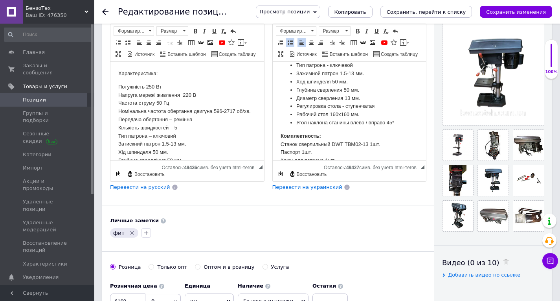
click at [356, 148] on p "Комплектность: Станок сверлильный DWT TBM02-13 1шт. [GEOGRAPHIC_DATA]. Ключ для…" at bounding box center [349, 160] width 138 height 57
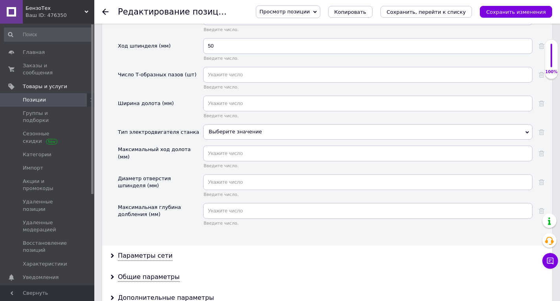
scroll to position [1062, 0]
click at [228, 128] on div "Выберите значение" at bounding box center [368, 131] width 330 height 15
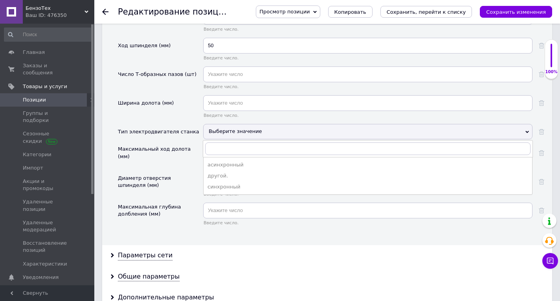
click at [228, 128] on div "Выберите значение" at bounding box center [368, 131] width 330 height 15
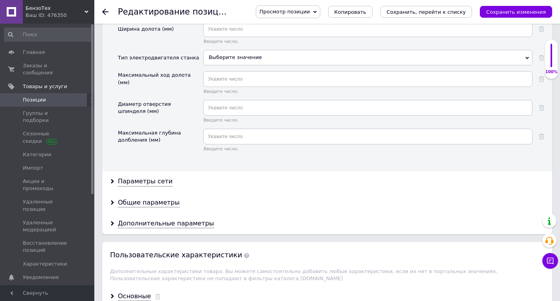
scroll to position [1140, 0]
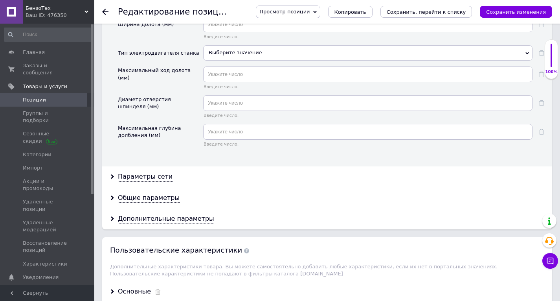
click at [122, 166] on div "Параметры сети" at bounding box center [327, 176] width 450 height 21
click at [127, 172] on div "Параметры сети" at bounding box center [145, 176] width 55 height 9
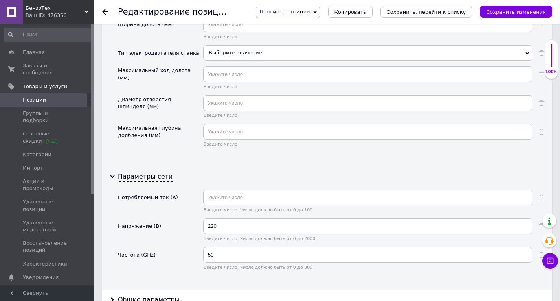
drag, startPoint x: 127, startPoint y: 166, endPoint x: 168, endPoint y: 180, distance: 43.2
click at [127, 172] on div "Параметры сети" at bounding box center [145, 176] width 55 height 9
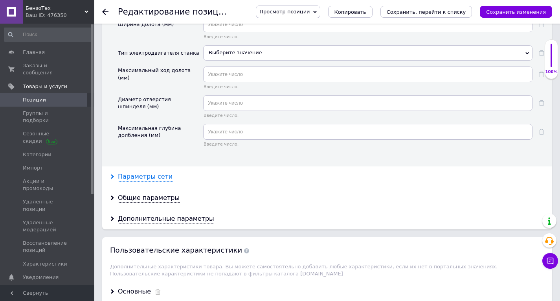
click at [147, 172] on div "Параметры сети" at bounding box center [145, 176] width 55 height 9
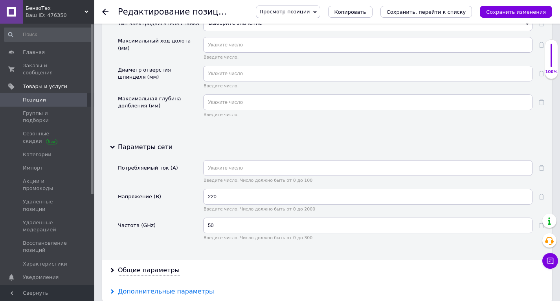
scroll to position [1219, 0]
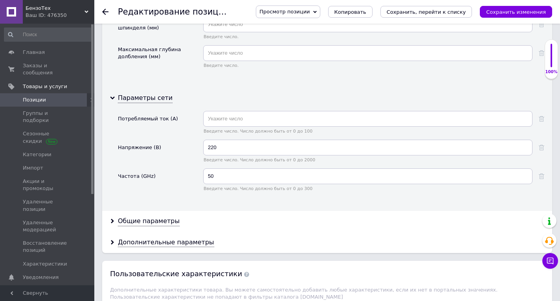
click at [151, 219] on div "Общие параметры" at bounding box center [327, 221] width 450 height 21
click at [151, 217] on div "Общие параметры" at bounding box center [149, 221] width 62 height 9
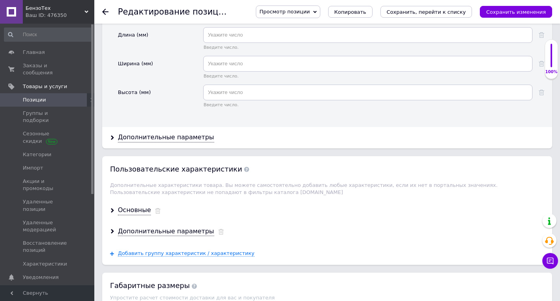
scroll to position [1455, 0]
click at [170, 133] on div "Дополнительные параметры" at bounding box center [166, 137] width 96 height 9
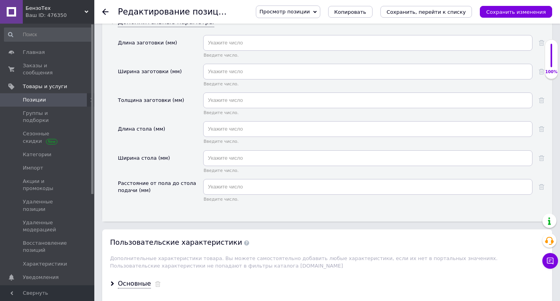
scroll to position [1573, 0]
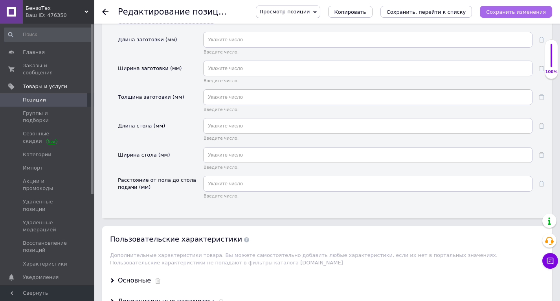
click at [510, 17] on button "Сохранить изменения" at bounding box center [516, 12] width 72 height 12
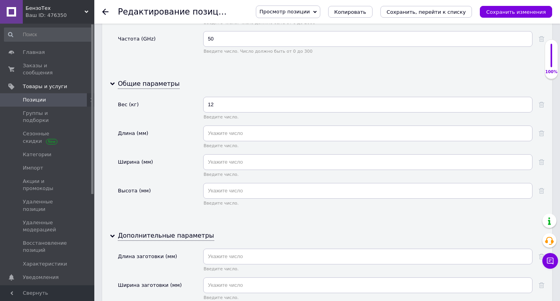
scroll to position [1337, 0]
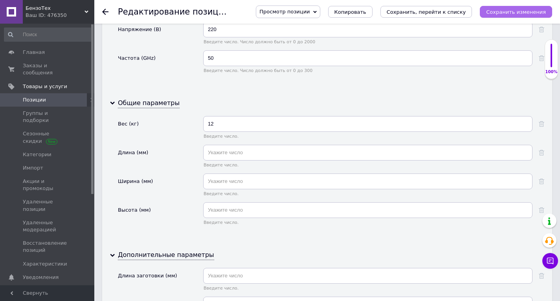
click at [504, 9] on icon "Сохранить изменения" at bounding box center [516, 12] width 60 height 6
click at [109, 13] on div at bounding box center [110, 12] width 16 height 24
click at [101, 12] on div "Редактирование позиции: Верстат свердлильний DWT TBM 02-13 (потужність 250 Вт, …" at bounding box center [327, 12] width 466 height 24
click at [103, 12] on use at bounding box center [105, 12] width 6 height 6
